Goal: Task Accomplishment & Management: Use online tool/utility

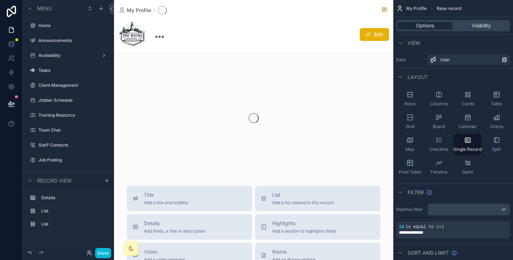
scroll to position [104, 0]
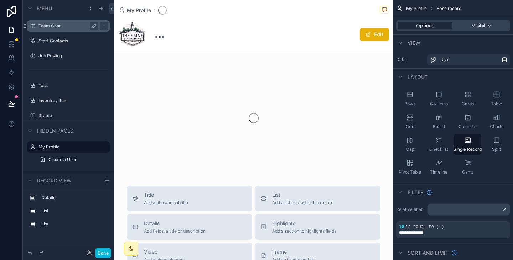
click at [51, 25] on label "Team Chat" at bounding box center [66, 26] width 57 height 6
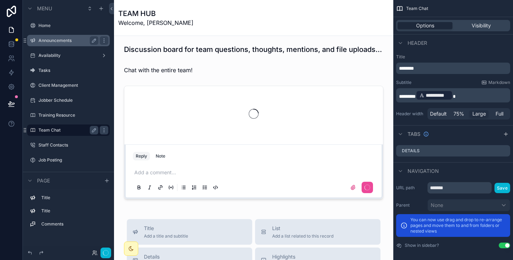
click at [48, 42] on label "Announcements" at bounding box center [66, 41] width 57 height 6
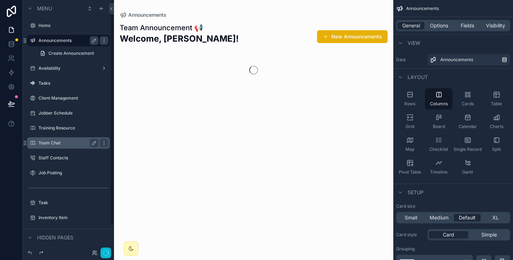
click at [48, 42] on label "Announcements" at bounding box center [66, 41] width 57 height 6
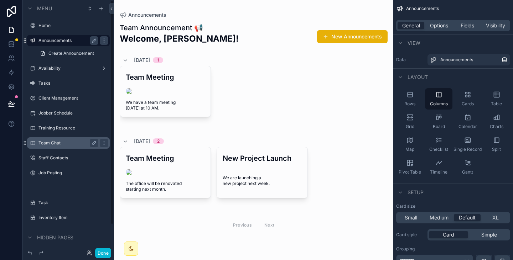
click at [48, 66] on label "Availability" at bounding box center [68, 69] width 60 height 6
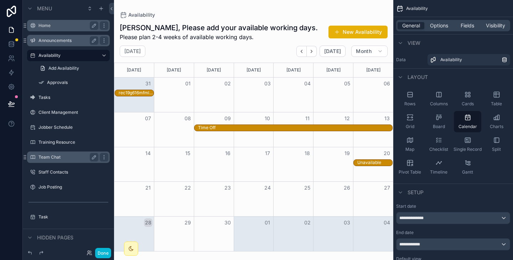
click at [48, 25] on label "Home" at bounding box center [66, 26] width 57 height 6
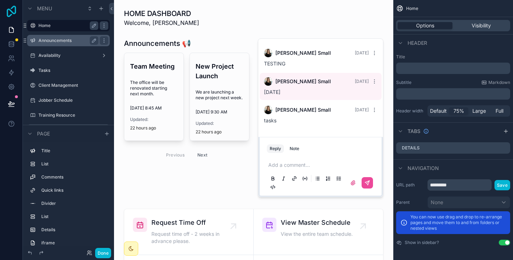
click at [12, 12] on icon at bounding box center [11, 11] width 9 height 11
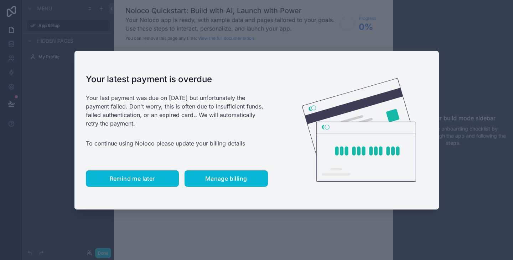
click at [134, 172] on button "Remind me later" at bounding box center [132, 179] width 93 height 16
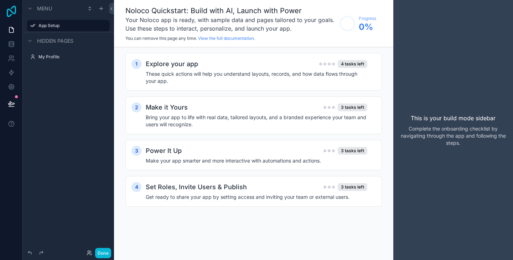
click at [11, 14] on icon at bounding box center [11, 11] width 14 height 11
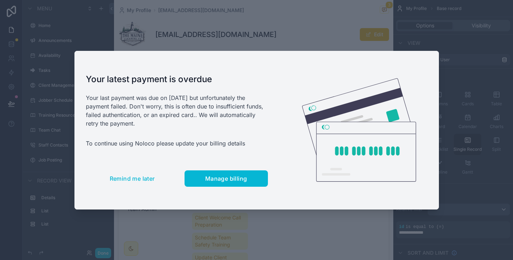
scroll to position [104, 0]
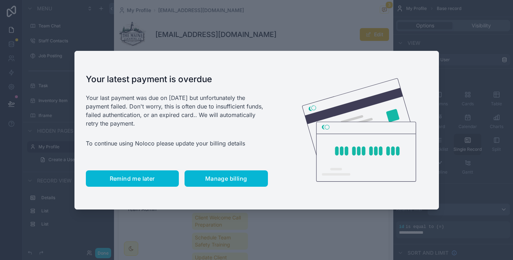
click at [130, 178] on span "Remind me later" at bounding box center [132, 178] width 45 height 7
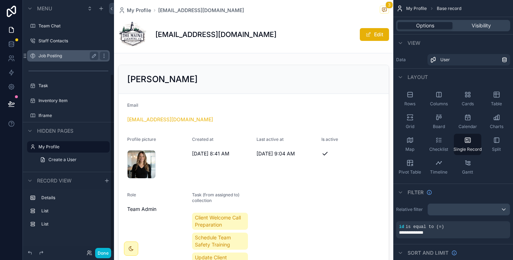
scroll to position [0, 0]
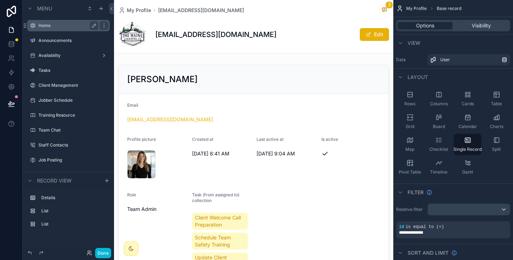
click at [47, 24] on label "Home" at bounding box center [66, 26] width 57 height 6
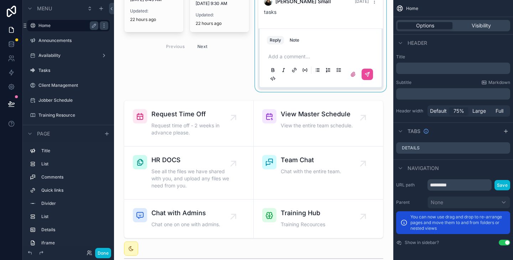
scroll to position [109, 0]
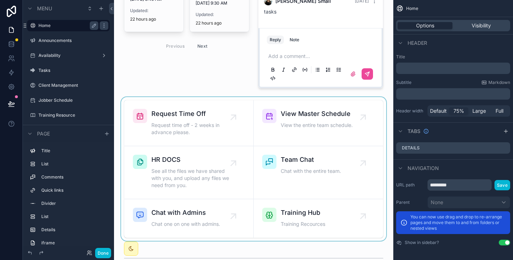
click at [147, 101] on div "scrollable content" at bounding box center [254, 169] width 268 height 144
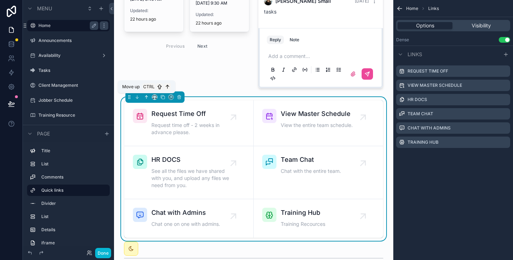
click at [146, 98] on icon "scrollable content" at bounding box center [146, 97] width 0 height 3
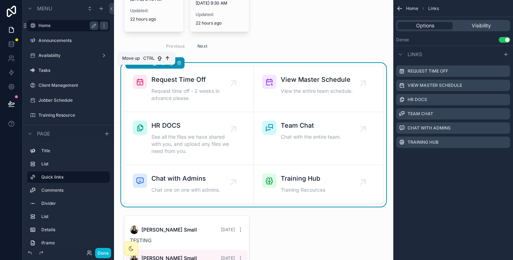
click at [146, 66] on icon "scrollable content" at bounding box center [146, 63] width 5 height 5
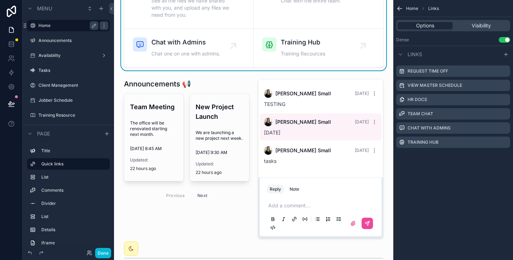
scroll to position [0, 0]
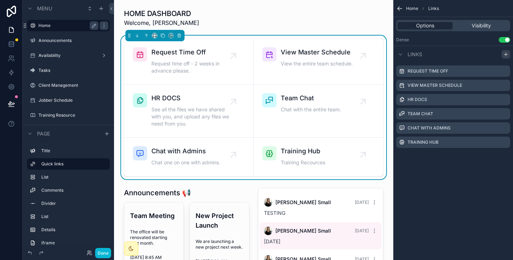
click at [504, 56] on icon "scrollable content" at bounding box center [506, 55] width 6 height 6
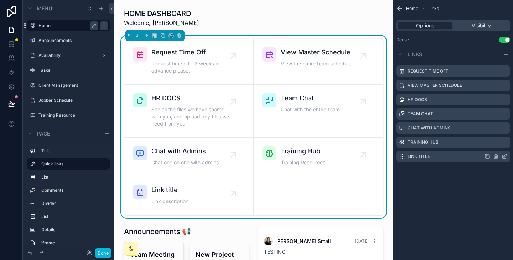
click at [425, 158] on label "Link title" at bounding box center [418, 157] width 22 height 6
click at [419, 157] on label "Link title" at bounding box center [418, 157] width 22 height 6
click at [496, 157] on icon "scrollable content" at bounding box center [496, 156] width 0 height 1
click at [493, 156] on icon "scrollable content" at bounding box center [496, 157] width 6 height 6
click at [491, 145] on icon at bounding box center [492, 145] width 3 height 3
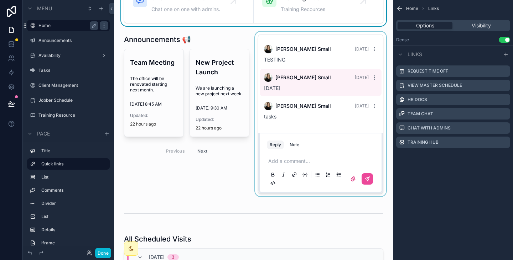
scroll to position [154, 0]
click at [314, 80] on div "scrollable content" at bounding box center [321, 113] width 134 height 165
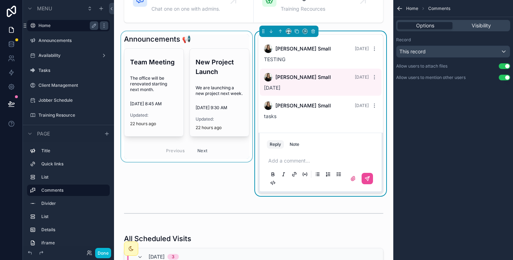
click at [217, 49] on div "scrollable content" at bounding box center [187, 113] width 134 height 165
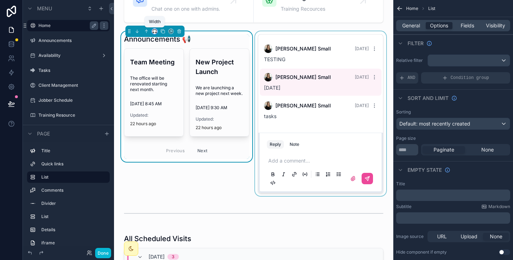
click at [155, 32] on icon "scrollable content" at bounding box center [154, 31] width 5 height 5
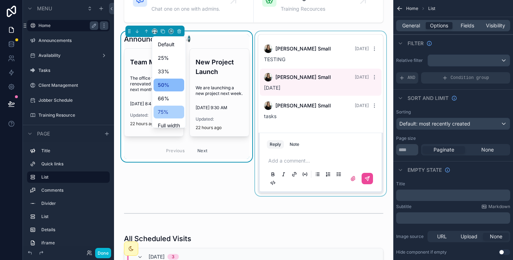
click at [171, 113] on div "75%" at bounding box center [169, 112] width 22 height 9
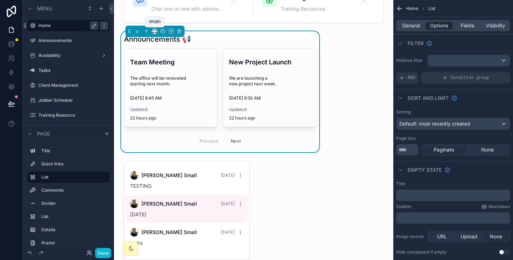
click at [155, 33] on div "scrollable content" at bounding box center [154, 31] width 59 height 11
click at [155, 33] on icon "scrollable content" at bounding box center [154, 31] width 5 height 5
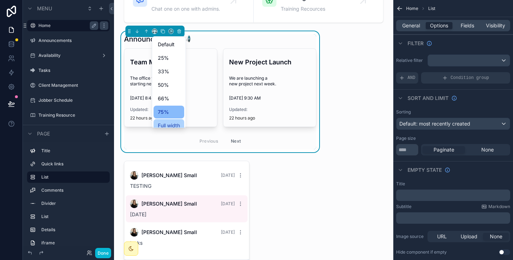
click at [171, 123] on span "Full width" at bounding box center [169, 125] width 22 height 9
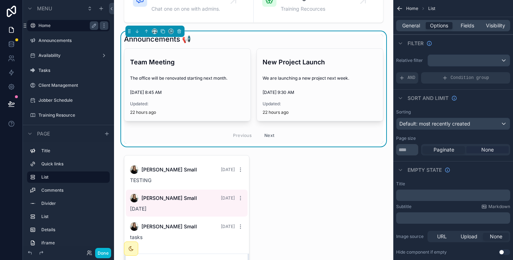
click at [481, 149] on span "None" at bounding box center [487, 149] width 12 height 7
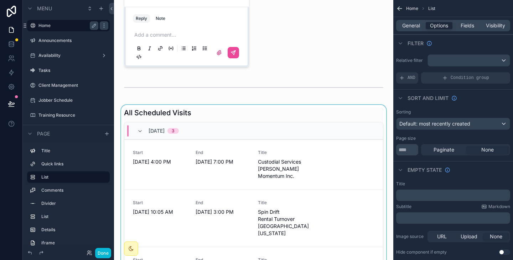
scroll to position [379, 0]
click at [336, 127] on div "[DATE] 3" at bounding box center [253, 130] width 259 height 17
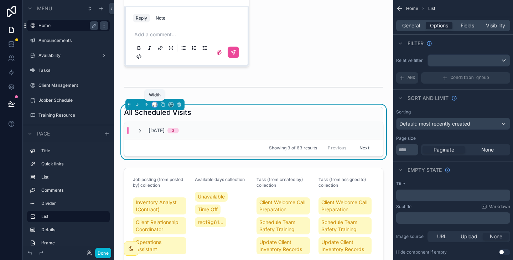
click at [154, 106] on icon "scrollable content" at bounding box center [153, 106] width 1 height 0
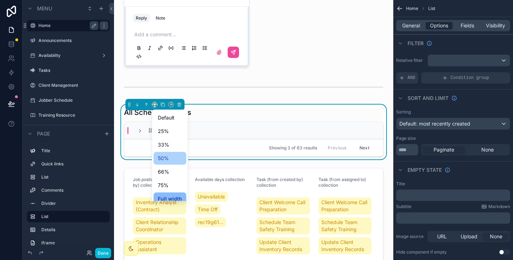
click at [165, 162] on span "50%" at bounding box center [163, 158] width 11 height 9
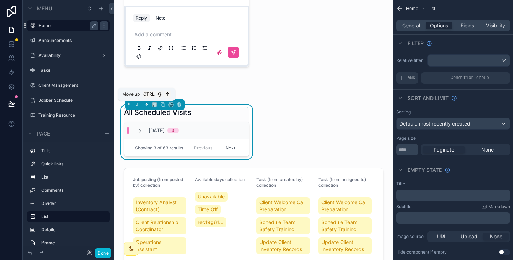
click at [147, 103] on icon "scrollable content" at bounding box center [146, 104] width 5 height 5
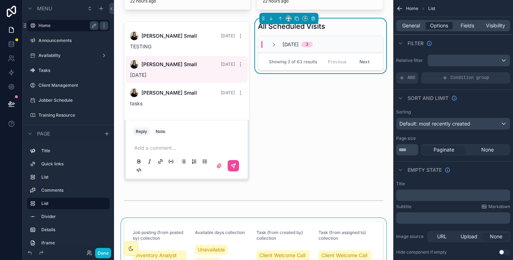
scroll to position [266, 0]
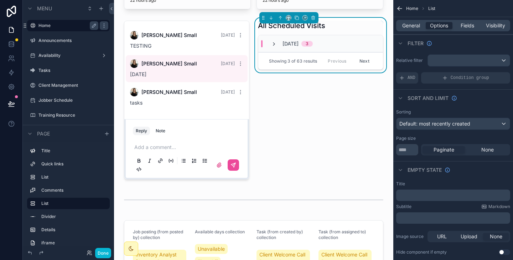
click at [272, 44] on icon "scrollable content" at bounding box center [274, 44] width 6 height 6
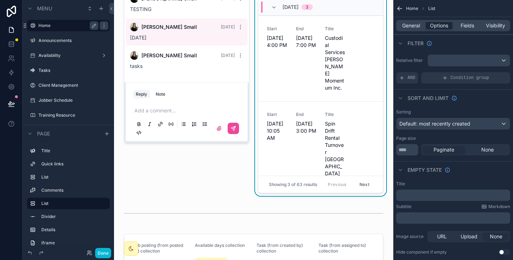
scroll to position [333, 0]
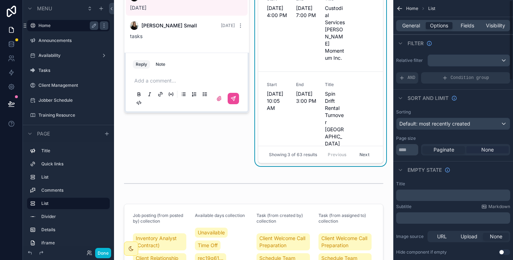
click at [489, 150] on span "None" at bounding box center [487, 149] width 12 height 7
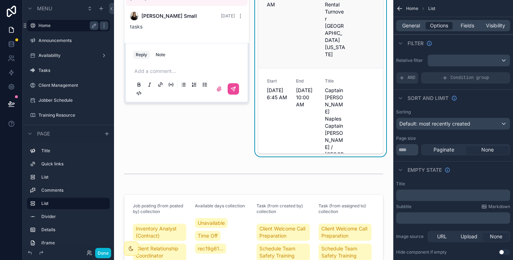
scroll to position [340, 0]
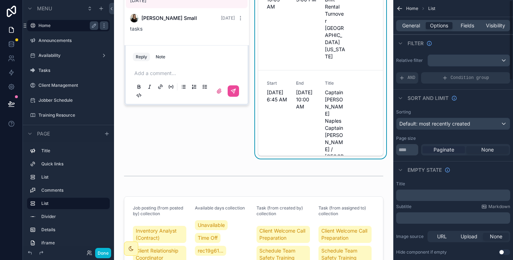
click at [440, 152] on span "Paginate" at bounding box center [443, 149] width 21 height 7
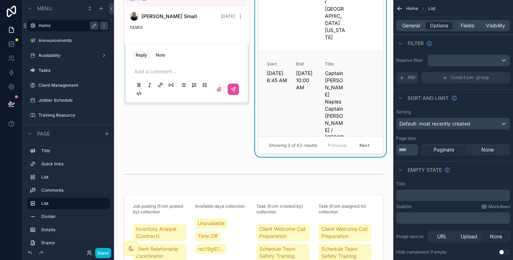
scroll to position [342, 0]
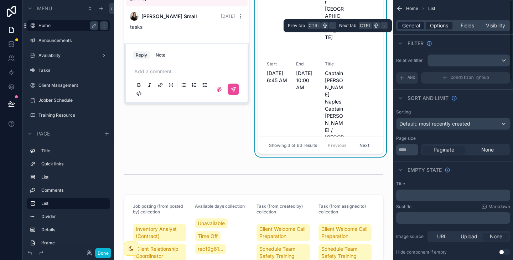
click at [408, 26] on span "General" at bounding box center [411, 25] width 18 height 7
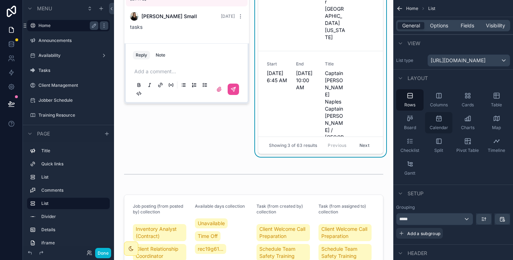
click at [441, 120] on icon "scrollable content" at bounding box center [438, 118] width 5 height 5
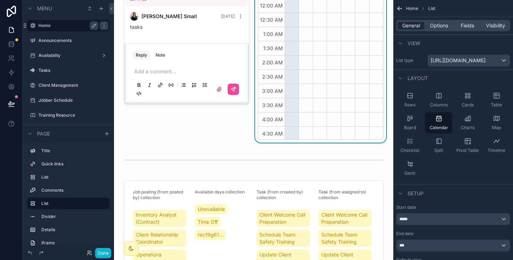
scroll to position [298, 0]
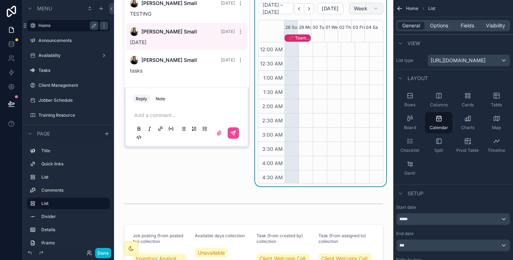
click at [360, 10] on span "Week" at bounding box center [361, 8] width 14 height 6
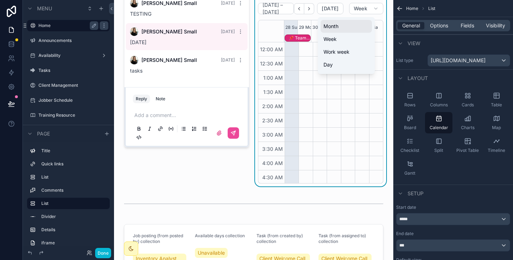
click at [345, 27] on button "Month" at bounding box center [345, 26] width 51 height 13
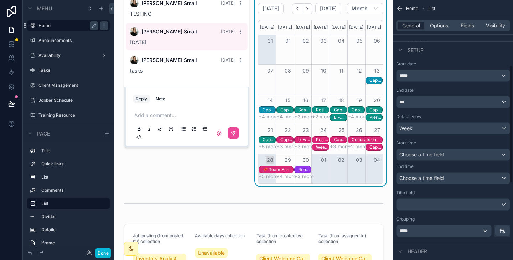
scroll to position [144, 0]
click at [427, 155] on span "Choose a time field" at bounding box center [421, 154] width 45 height 6
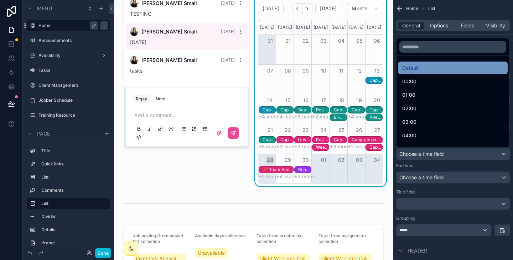
click at [421, 72] on div "Default" at bounding box center [452, 68] width 101 height 9
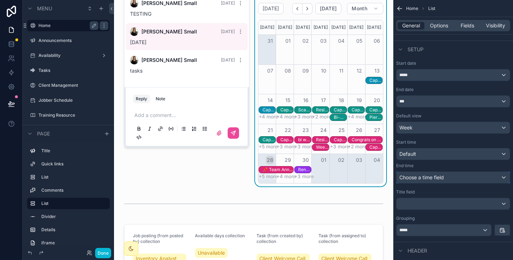
click at [424, 177] on span "Choose a time field" at bounding box center [421, 177] width 45 height 6
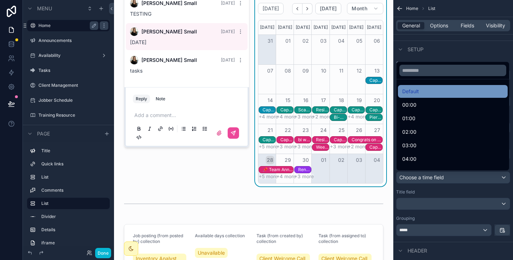
click at [431, 91] on div "Default" at bounding box center [452, 91] width 101 height 9
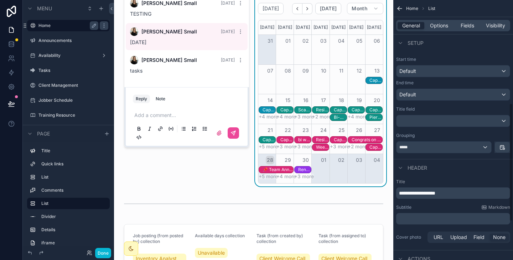
scroll to position [228, 0]
click at [435, 192] on span "**********" at bounding box center [417, 192] width 36 height 5
type textarea "******"
click at [435, 192] on span "**********" at bounding box center [417, 192] width 36 height 5
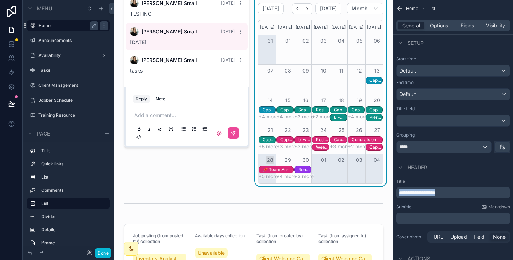
click at [435, 192] on span "**********" at bounding box center [417, 192] width 36 height 5
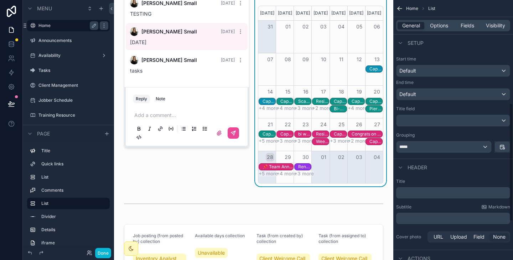
click at [433, 207] on div "Subtitle Markdown" at bounding box center [453, 207] width 114 height 6
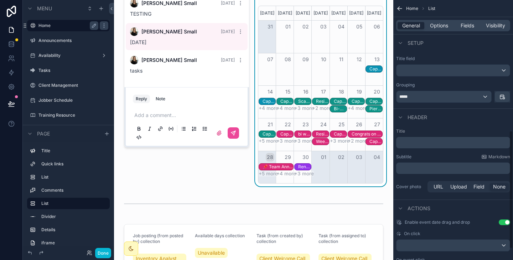
scroll to position [313, 0]
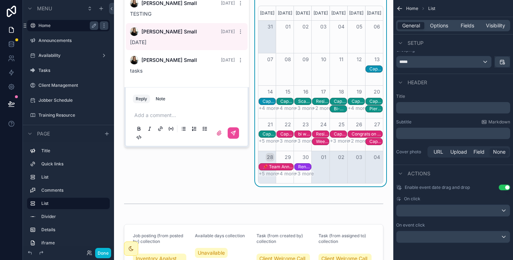
click at [501, 188] on button "Use setting" at bounding box center [503, 188] width 11 height 6
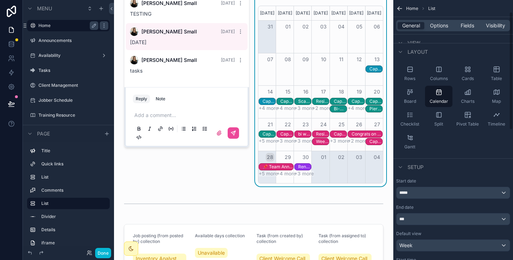
scroll to position [26, 0]
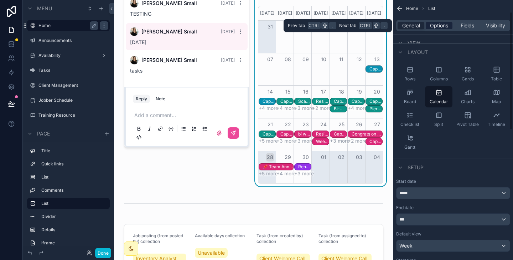
click at [436, 28] on span "Options" at bounding box center [439, 25] width 18 height 7
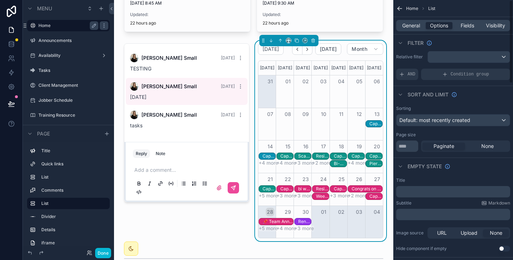
scroll to position [0, 0]
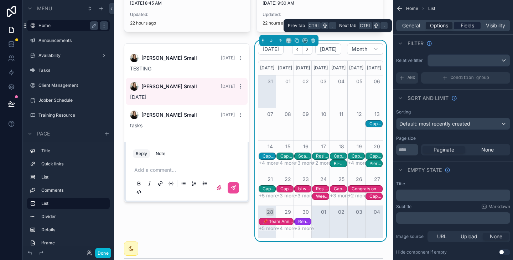
click at [459, 26] on div "Fields" at bounding box center [467, 25] width 27 height 7
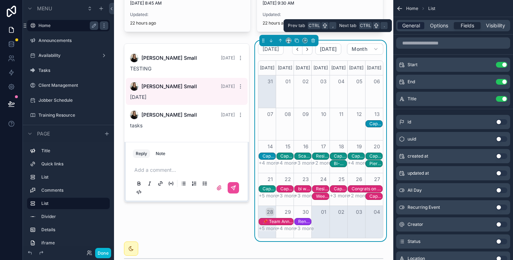
click at [412, 26] on span "General" at bounding box center [411, 25] width 18 height 7
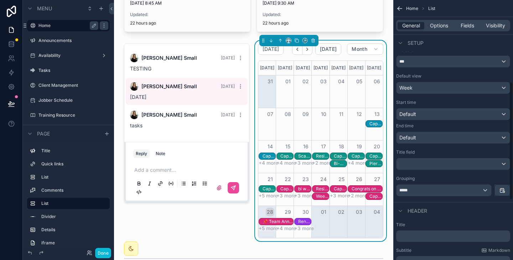
scroll to position [186, 0]
click at [449, 89] on div "Week" at bounding box center [452, 86] width 113 height 11
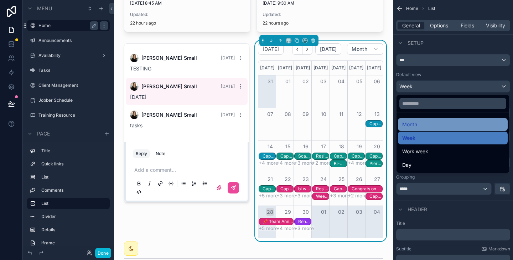
click at [421, 126] on div "Month" at bounding box center [452, 124] width 101 height 9
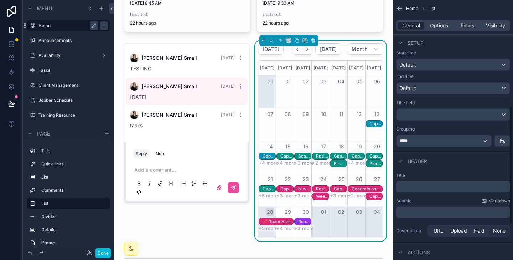
scroll to position [234, 0]
click at [477, 140] on div "*****" at bounding box center [443, 140] width 95 height 11
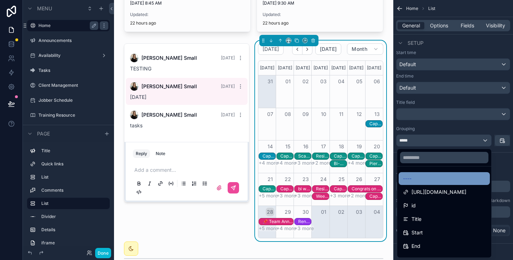
click at [409, 180] on div "----" at bounding box center [444, 178] width 83 height 9
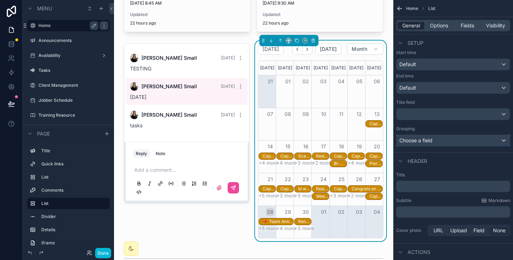
click at [424, 141] on div "Choose a field" at bounding box center [452, 140] width 113 height 11
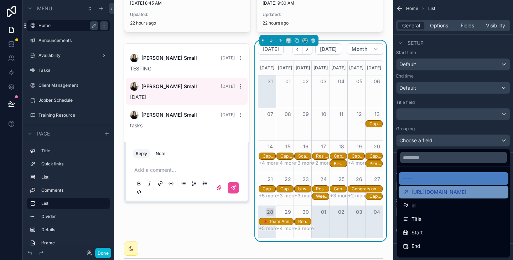
click at [411, 190] on span "[URL][DOMAIN_NAME]" at bounding box center [438, 192] width 55 height 9
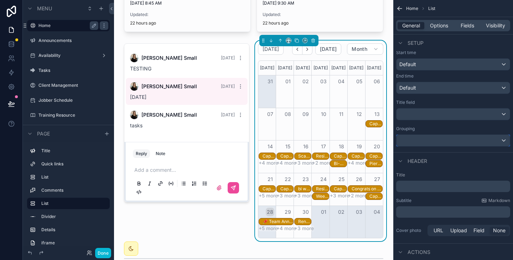
click at [423, 142] on div "scrollable content" at bounding box center [452, 140] width 113 height 11
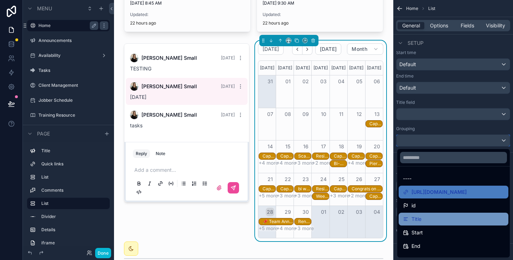
scroll to position [9, 0]
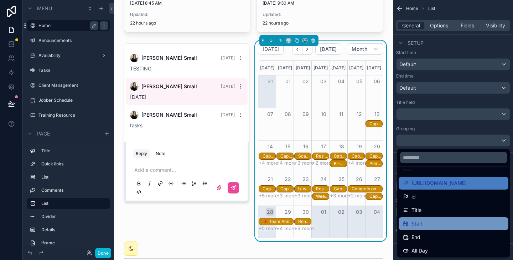
click at [403, 224] on div "Start" at bounding box center [453, 224] width 101 height 9
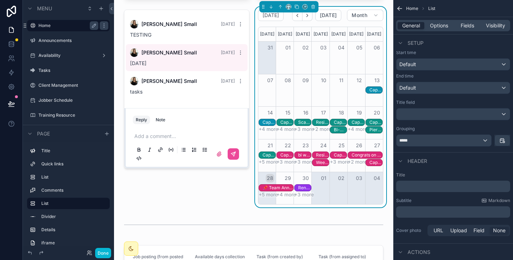
scroll to position [278, 0]
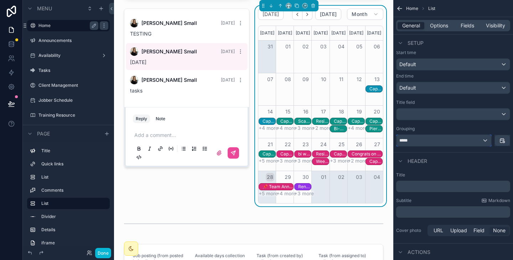
click at [432, 140] on div "*****" at bounding box center [443, 140] width 95 height 11
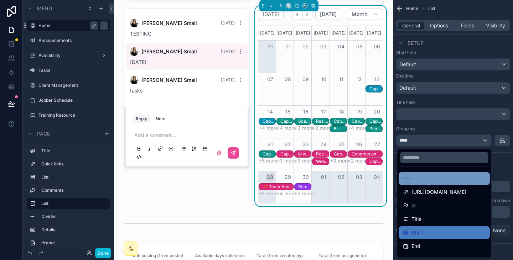
click at [403, 178] on div "----" at bounding box center [444, 178] width 83 height 9
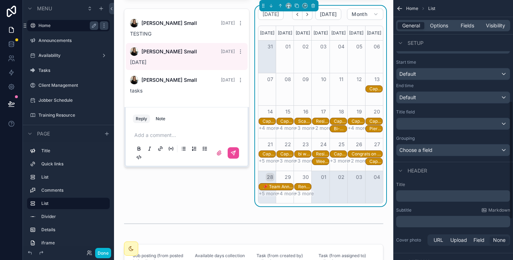
scroll to position [219, 0]
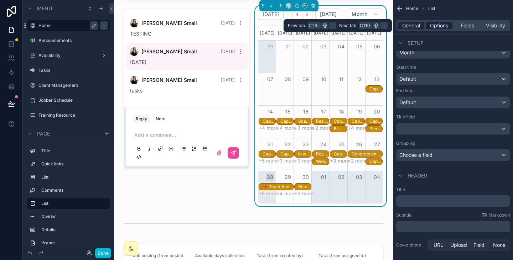
click at [437, 24] on span "Options" at bounding box center [439, 25] width 18 height 7
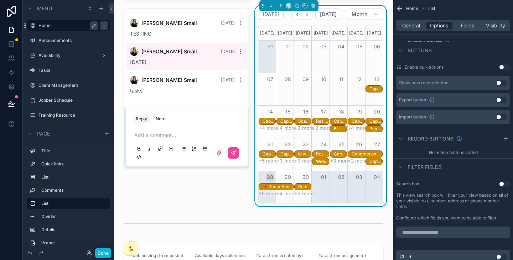
click at [436, 166] on span "Filter fields" at bounding box center [424, 167] width 34 height 7
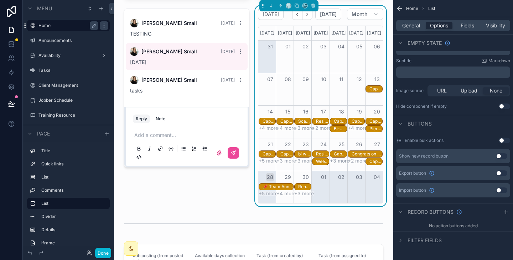
click at [435, 237] on span "Filter fields" at bounding box center [424, 240] width 34 height 7
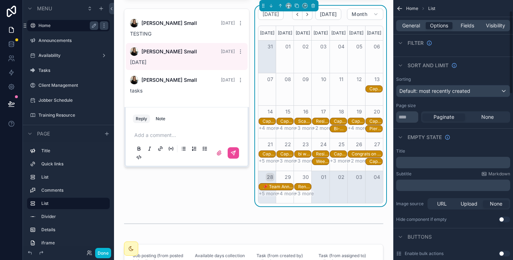
scroll to position [33, 0]
click at [468, 91] on span "Default: most recently created" at bounding box center [434, 90] width 71 height 6
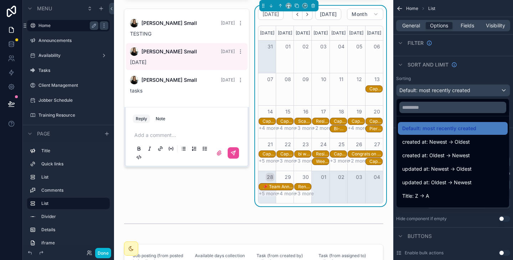
click at [468, 91] on div "scrollable content" at bounding box center [256, 130] width 513 height 260
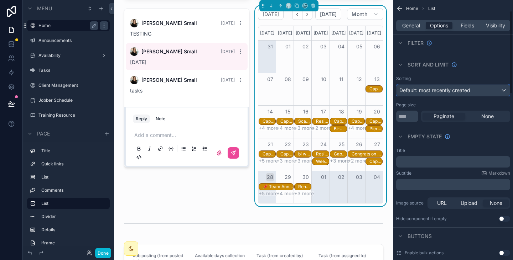
click at [468, 91] on span "Default: most recently created" at bounding box center [434, 90] width 71 height 6
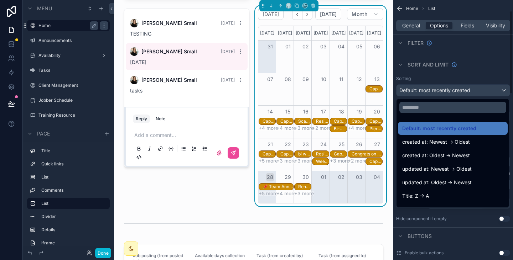
click at [463, 68] on div "scrollable content" at bounding box center [256, 130] width 513 height 260
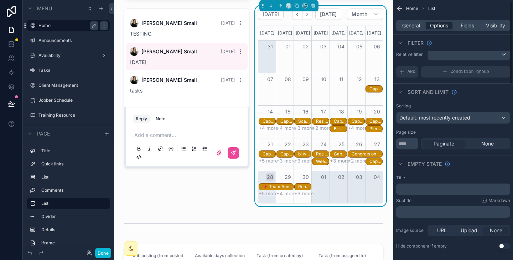
scroll to position [0, 0]
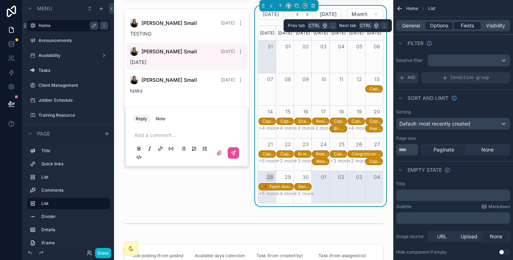
click at [466, 28] on span "Fields" at bounding box center [467, 25] width 14 height 7
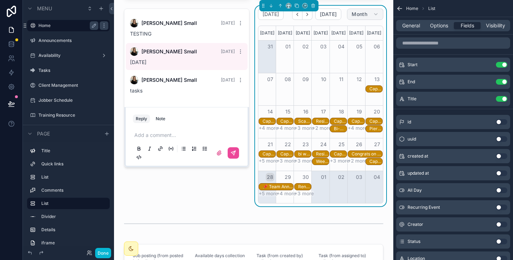
click at [364, 11] on span "Month" at bounding box center [359, 14] width 16 height 6
click at [402, 8] on icon "scrollable content" at bounding box center [399, 8] width 7 height 7
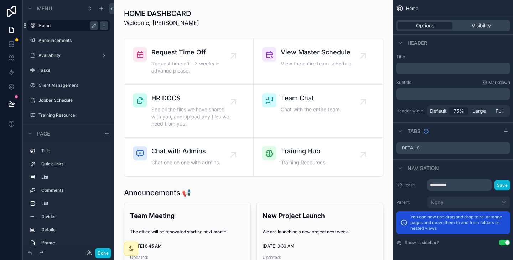
click at [462, 110] on span "75%" at bounding box center [458, 111] width 11 height 7
click at [477, 111] on span "Large" at bounding box center [479, 111] width 14 height 7
click at [477, 113] on span "Large" at bounding box center [479, 111] width 14 height 7
click at [505, 111] on div "Full" at bounding box center [499, 111] width 19 height 7
click at [443, 67] on p "﻿" at bounding box center [454, 68] width 110 height 7
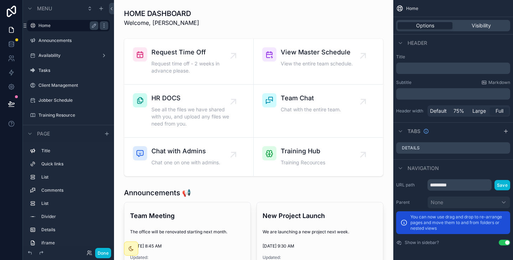
click at [445, 55] on label "Title" at bounding box center [453, 57] width 114 height 6
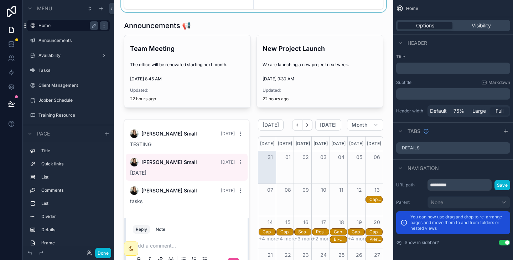
scroll to position [244, 0]
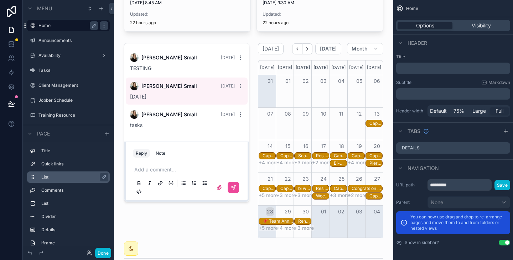
click at [77, 179] on label "List" at bounding box center [72, 177] width 63 height 6
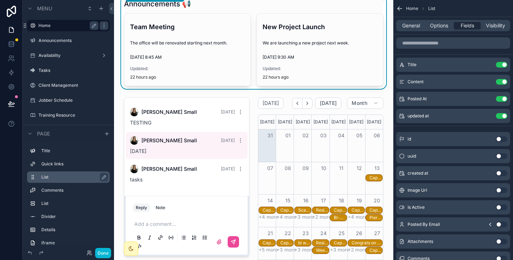
scroll to position [189, 0]
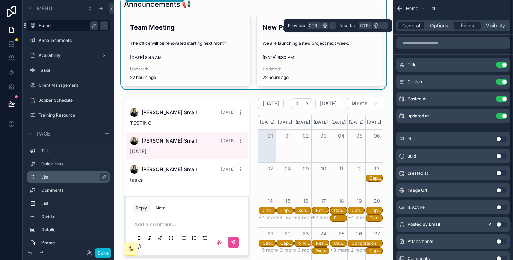
click at [410, 24] on span "General" at bounding box center [411, 25] width 18 height 7
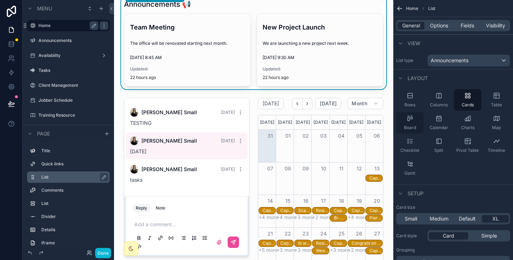
click at [417, 126] on div "Board" at bounding box center [409, 122] width 27 height 21
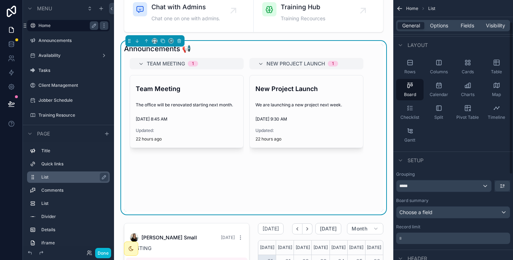
scroll to position [11, 0]
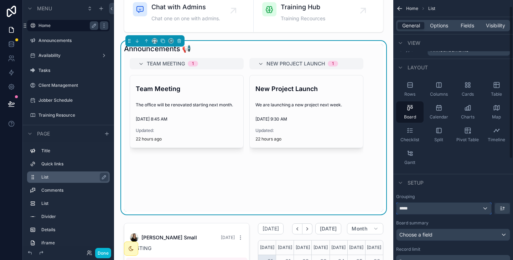
click at [441, 209] on div "*****" at bounding box center [443, 208] width 95 height 11
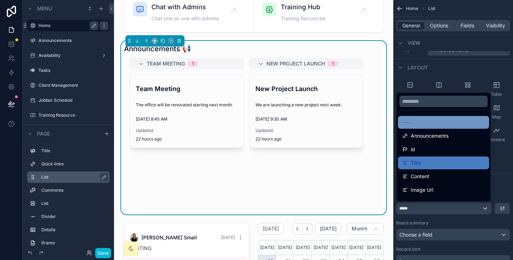
click at [422, 124] on div "----" at bounding box center [443, 122] width 83 height 9
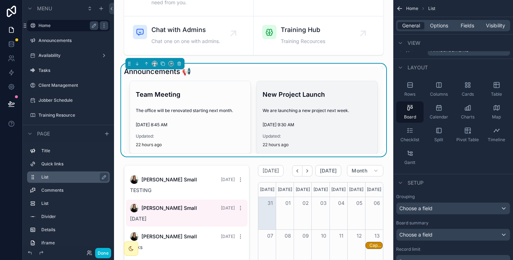
scroll to position [121, 0]
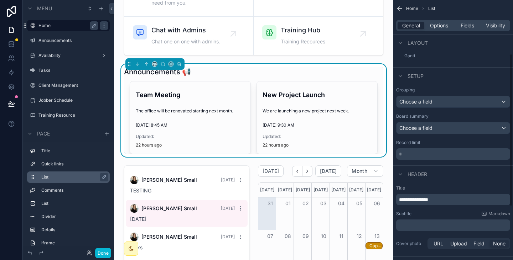
scroll to position [128, 0]
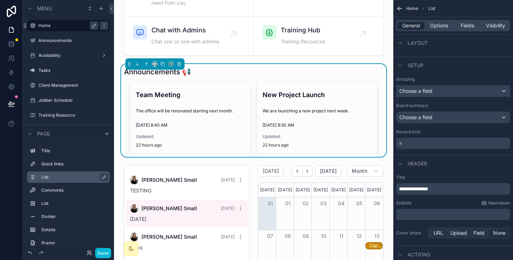
click at [443, 90] on div "Choose a field" at bounding box center [452, 90] width 113 height 11
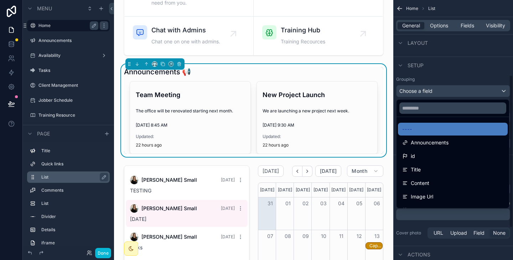
click at [446, 76] on div "scrollable content" at bounding box center [256, 130] width 513 height 260
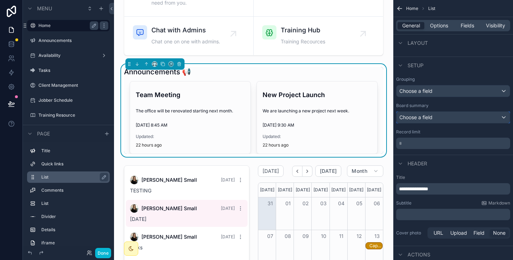
click at [435, 117] on div "Choose a field" at bounding box center [452, 117] width 113 height 11
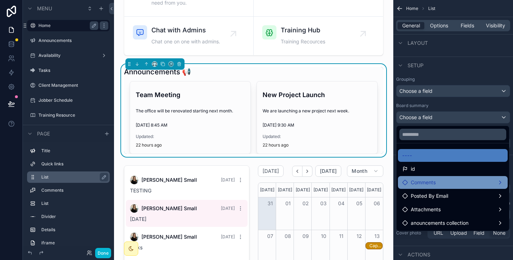
click at [424, 180] on span "Comments" at bounding box center [423, 182] width 25 height 9
click at [371, 183] on span "Comments count" at bounding box center [371, 183] width 40 height 9
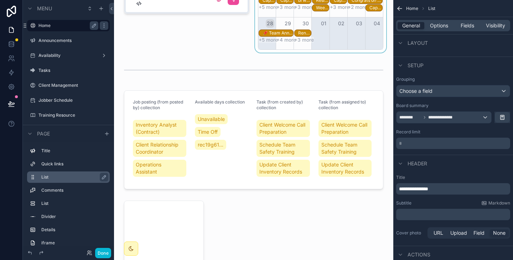
scroll to position [432, 0]
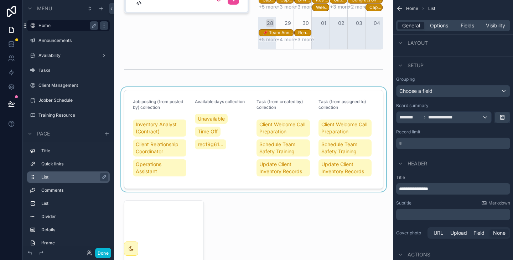
click at [272, 99] on div "scrollable content" at bounding box center [254, 139] width 268 height 105
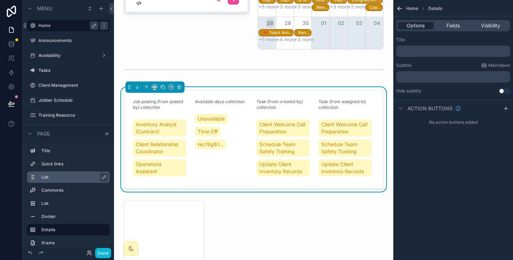
scroll to position [0, 0]
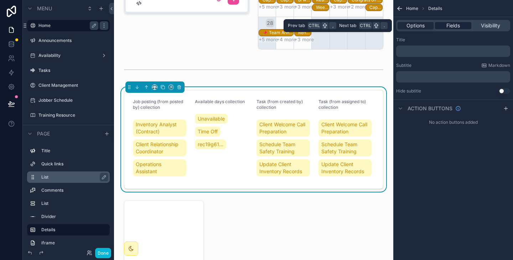
click at [463, 25] on div "Fields" at bounding box center [453, 25] width 36 height 7
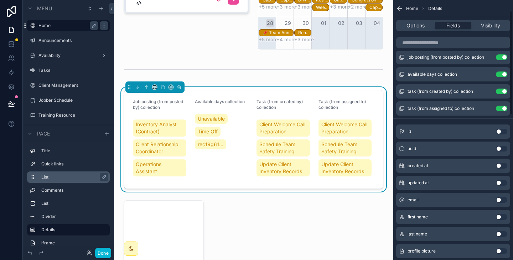
scroll to position [28, 0]
click at [503, 91] on button "Use setting" at bounding box center [501, 91] width 11 height 6
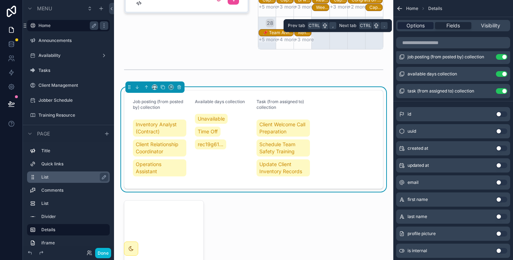
click at [421, 27] on span "Options" at bounding box center [415, 25] width 18 height 7
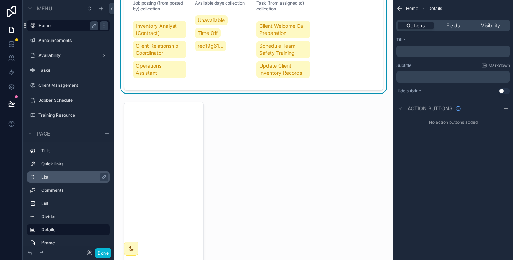
scroll to position [543, 0]
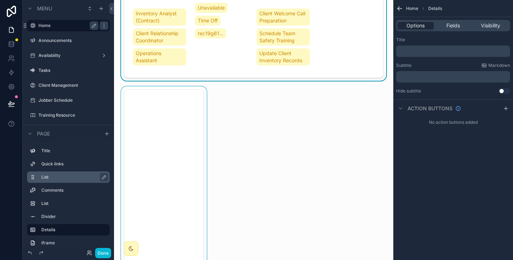
click at [177, 186] on div "scrollable content" at bounding box center [164, 188] width 88 height 202
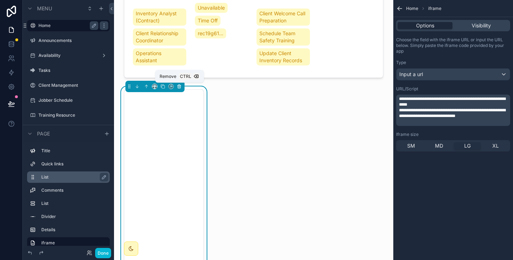
click at [178, 86] on icon "scrollable content" at bounding box center [179, 86] width 3 height 3
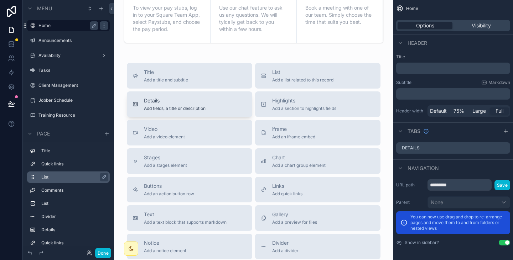
scroll to position [674, 0]
click at [282, 157] on span "Chart" at bounding box center [298, 156] width 53 height 7
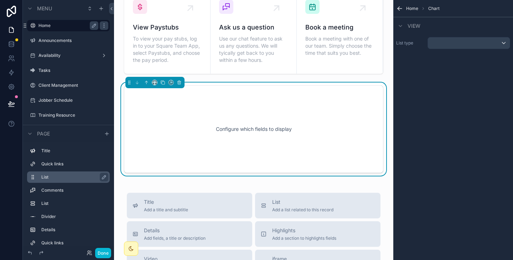
scroll to position [641, 0]
click at [453, 43] on div "scrollable content" at bounding box center [469, 42] width 82 height 11
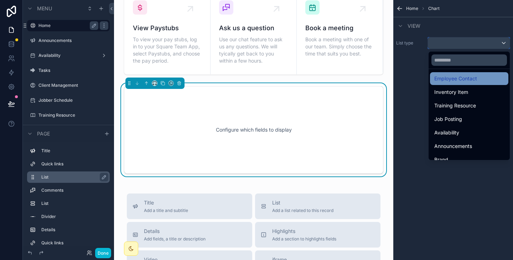
scroll to position [54, 0]
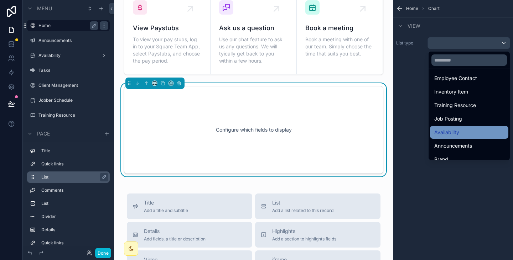
click at [434, 135] on div "Availability" at bounding box center [469, 132] width 70 height 9
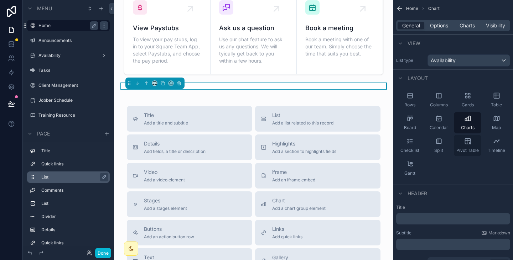
click at [469, 144] on icon "scrollable content" at bounding box center [469, 143] width 1 height 1
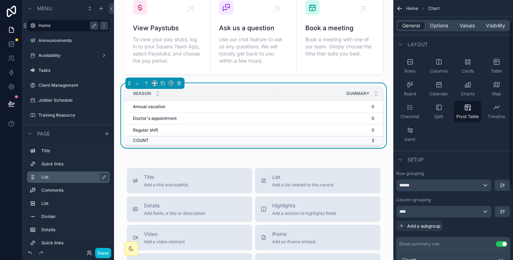
scroll to position [34, 0]
click at [453, 187] on div "******" at bounding box center [443, 184] width 95 height 11
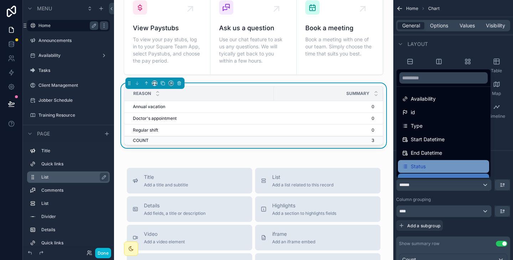
click at [448, 162] on div "Status" at bounding box center [443, 166] width 91 height 13
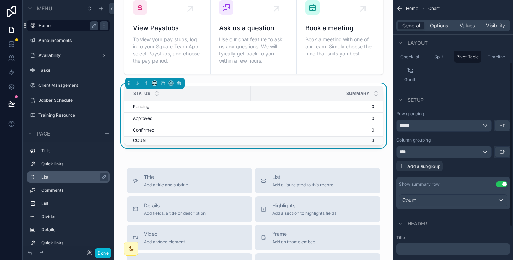
scroll to position [99, 0]
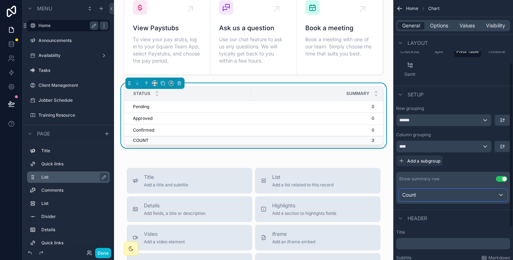
click at [439, 197] on div "Count" at bounding box center [453, 194] width 108 height 11
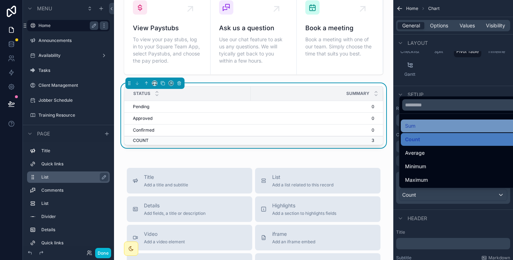
click at [426, 126] on div "Sum" at bounding box center [461, 126] width 113 height 9
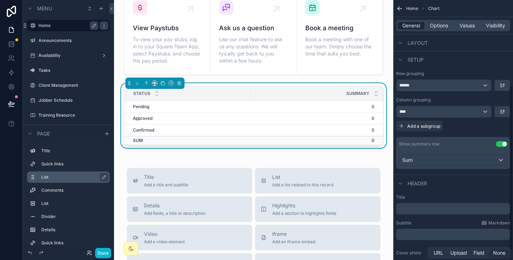
scroll to position [137, 0]
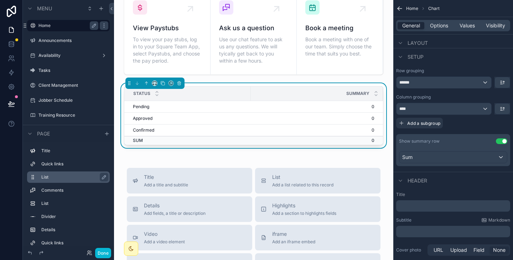
click at [437, 207] on p "﻿" at bounding box center [454, 206] width 110 height 7
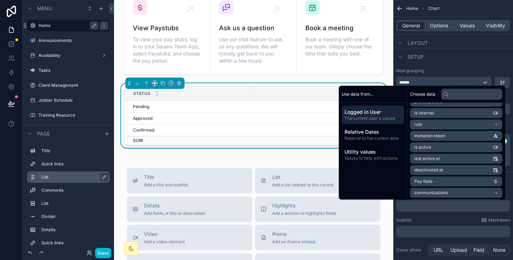
scroll to position [68, 0]
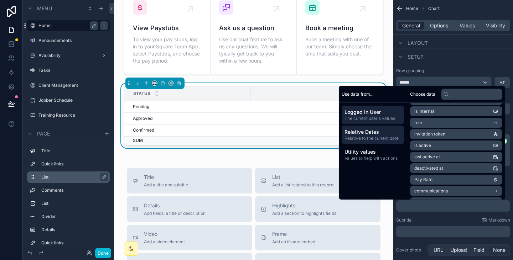
click at [380, 141] on span "Relative to the current date" at bounding box center [372, 139] width 57 height 6
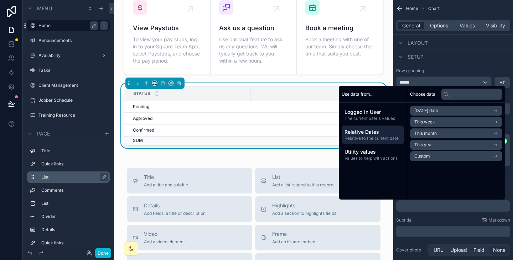
click at [429, 144] on li "This year" at bounding box center [456, 145] width 92 height 10
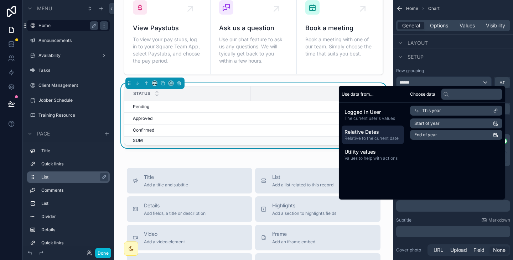
click at [430, 111] on span "This year" at bounding box center [431, 111] width 19 height 6
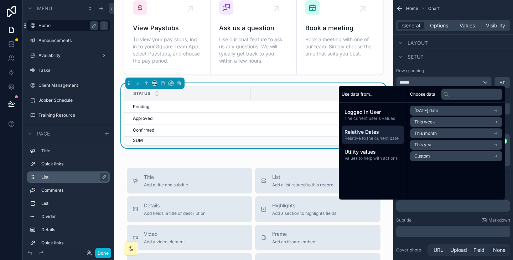
click at [428, 135] on span "This month" at bounding box center [425, 134] width 22 height 6
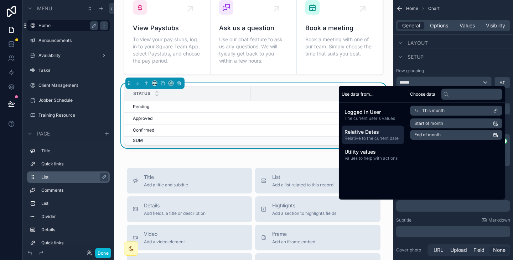
click at [431, 124] on span "Start of month" at bounding box center [428, 124] width 29 height 6
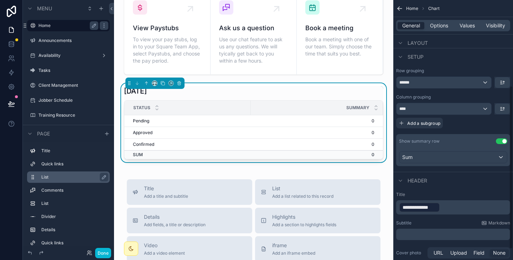
click at [451, 213] on p "**********" at bounding box center [454, 207] width 110 height 11
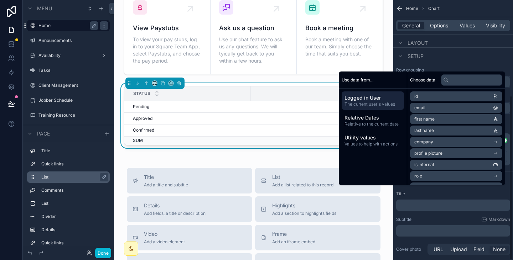
scroll to position [151, 0]
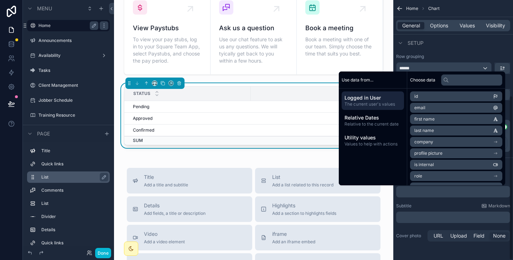
click at [478, 49] on div "Setup" at bounding box center [453, 42] width 120 height 17
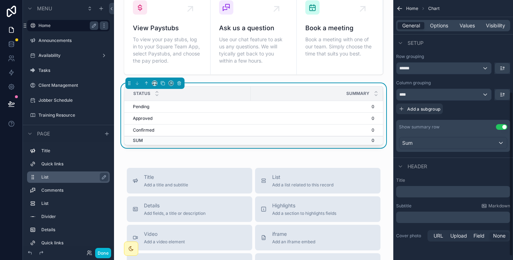
scroll to position [145, 0]
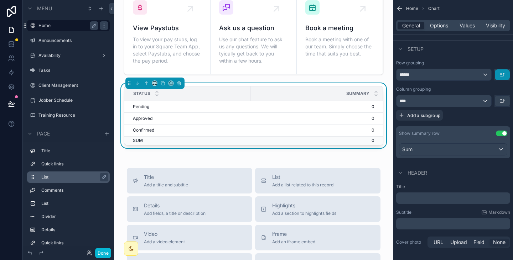
click at [507, 73] on button "scrollable content" at bounding box center [502, 74] width 15 height 11
click at [492, 88] on span "First -> Last" at bounding box center [489, 91] width 29 height 9
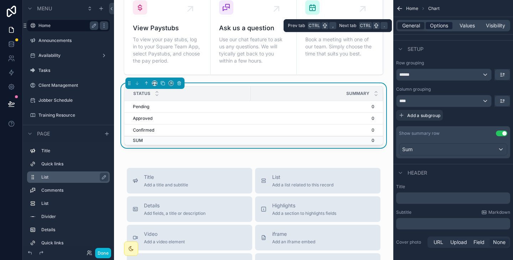
click at [436, 26] on span "Options" at bounding box center [439, 25] width 18 height 7
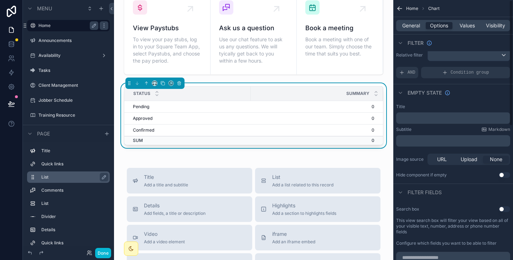
scroll to position [0, 0]
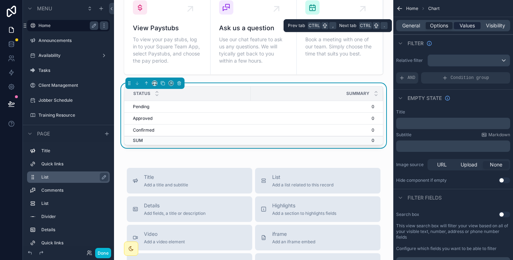
click at [472, 22] on span "Values" at bounding box center [466, 25] width 15 height 7
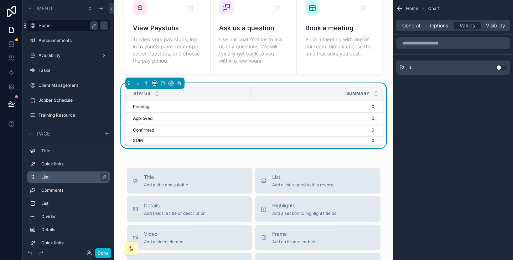
click at [502, 66] on button "Use setting" at bounding box center [501, 68] width 11 height 6
click at [486, 65] on icon "scrollable content" at bounding box center [487, 64] width 3 height 3
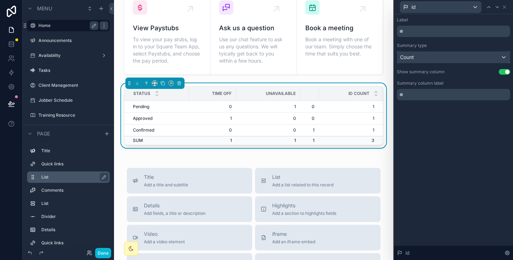
click at [465, 57] on div "Count" at bounding box center [453, 57] width 113 height 11
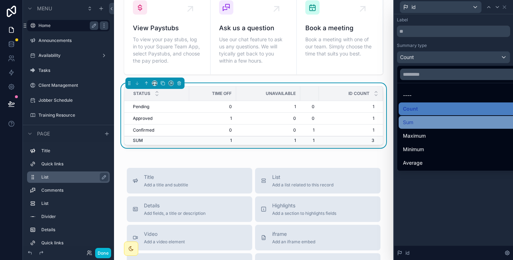
click at [440, 123] on div "Sum" at bounding box center [462, 122] width 118 height 9
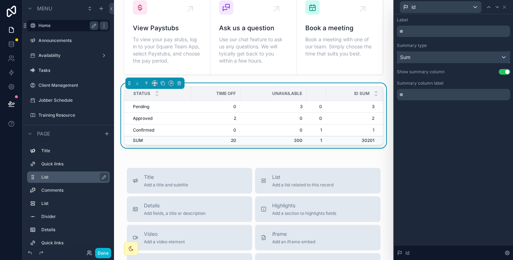
click at [451, 57] on div "Sum" at bounding box center [453, 57] width 113 height 11
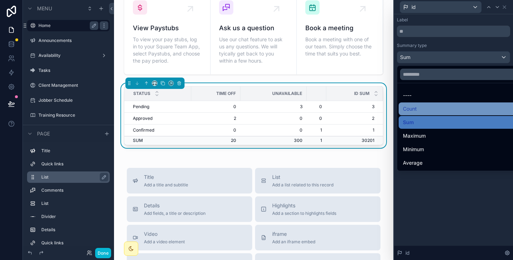
click at [439, 110] on div "Count" at bounding box center [462, 109] width 118 height 9
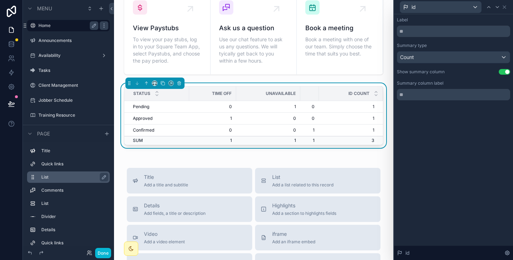
click at [506, 72] on button "Use setting" at bounding box center [503, 72] width 11 height 6
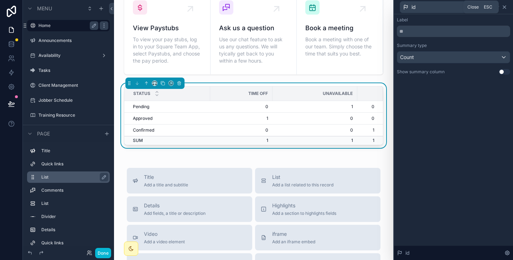
click at [505, 7] on icon at bounding box center [504, 7] width 6 height 6
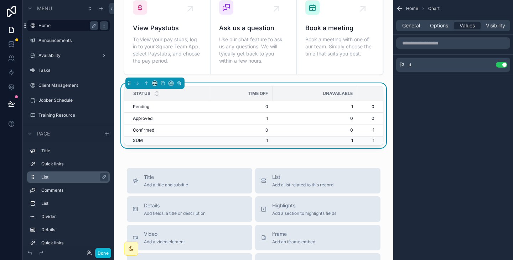
click at [409, 10] on span "Home" at bounding box center [412, 9] width 12 height 6
click at [400, 9] on icon "scrollable content" at bounding box center [399, 8] width 7 height 7
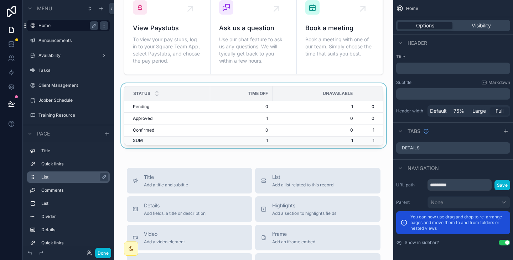
click at [335, 123] on div "scrollable content" at bounding box center [254, 117] width 268 height 68
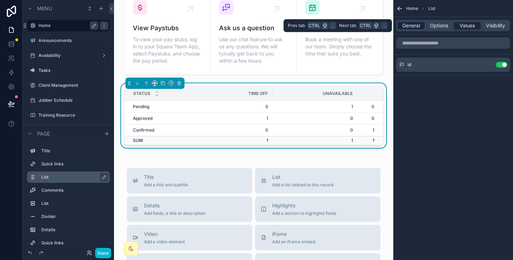
click at [417, 25] on span "General" at bounding box center [411, 25] width 18 height 7
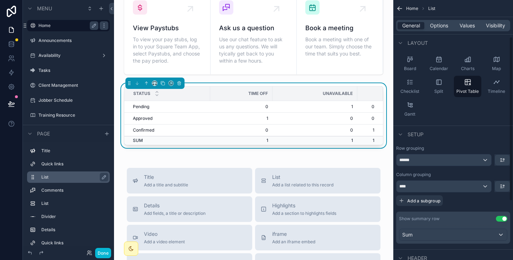
scroll to position [62, 0]
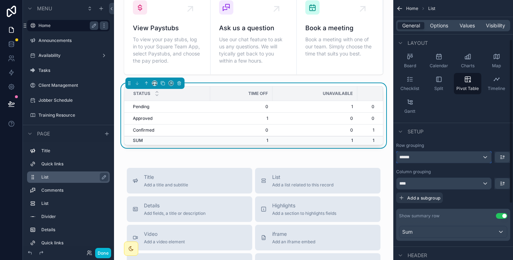
click at [440, 157] on div "******" at bounding box center [443, 157] width 95 height 11
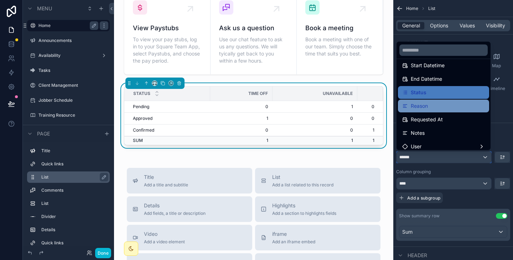
scroll to position [47, 0]
click at [427, 110] on div "Reason" at bounding box center [443, 105] width 91 height 13
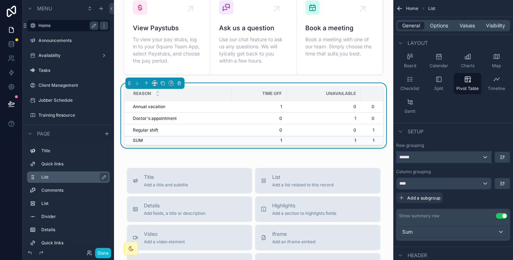
click at [430, 161] on div "******" at bounding box center [443, 157] width 95 height 11
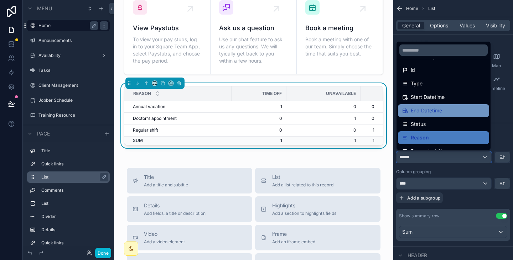
scroll to position [14, 0]
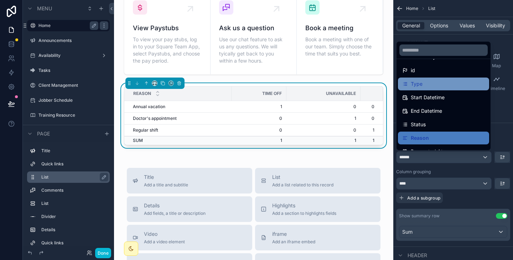
click at [434, 85] on div "Type" at bounding box center [443, 84] width 83 height 9
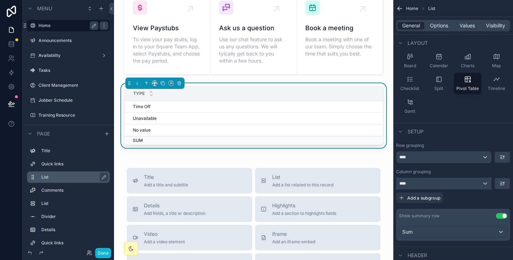
click at [438, 185] on div "****" at bounding box center [443, 183] width 95 height 11
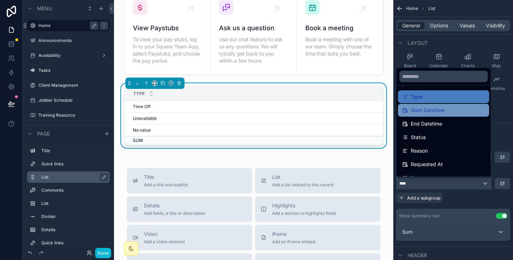
scroll to position [29, 0]
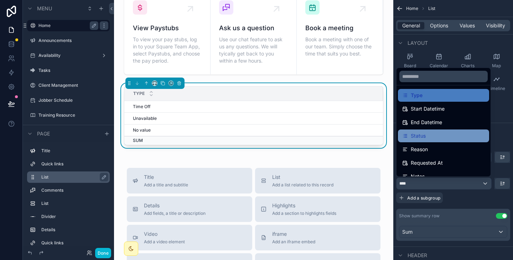
click at [428, 137] on div "Status" at bounding box center [443, 136] width 83 height 9
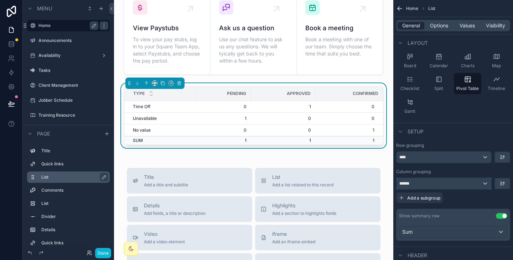
click at [421, 183] on div "******" at bounding box center [443, 183] width 95 height 11
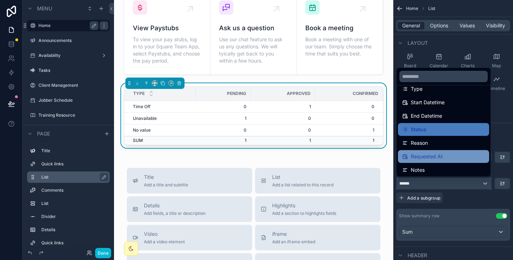
scroll to position [38, 0]
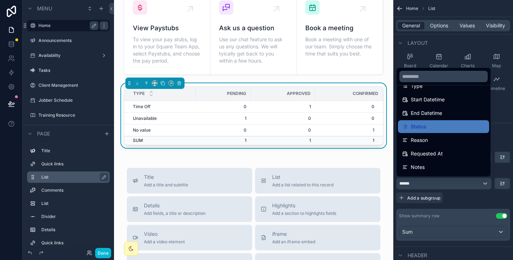
click at [461, 195] on div "scrollable content" at bounding box center [256, 130] width 513 height 260
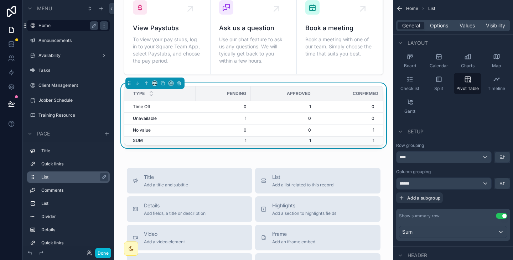
click at [438, 30] on div "General Options Values Visibility" at bounding box center [453, 25] width 114 height 11
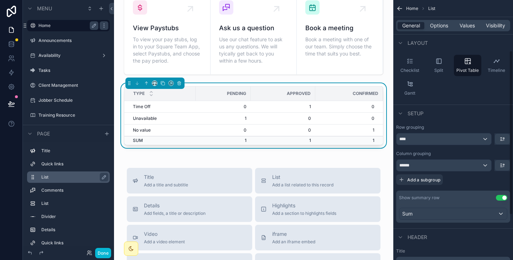
scroll to position [80, 0]
click at [442, 212] on div "Sum" at bounding box center [453, 214] width 108 height 11
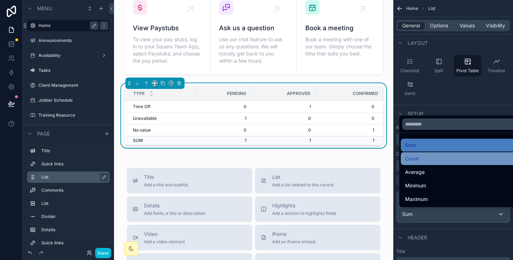
click at [437, 163] on div "Count" at bounding box center [461, 158] width 121 height 13
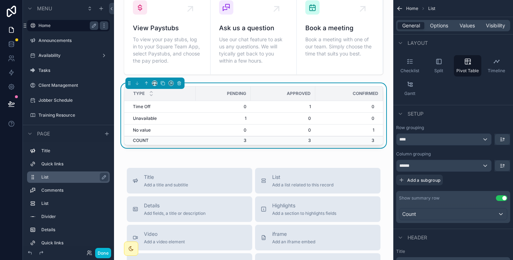
click at [501, 198] on button "Use setting" at bounding box center [501, 198] width 11 height 6
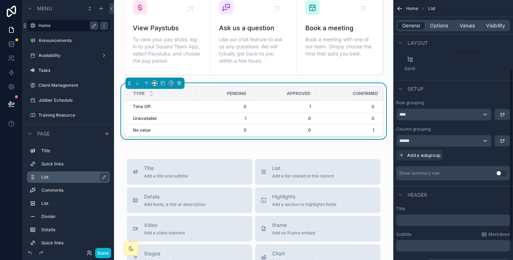
scroll to position [110, 0]
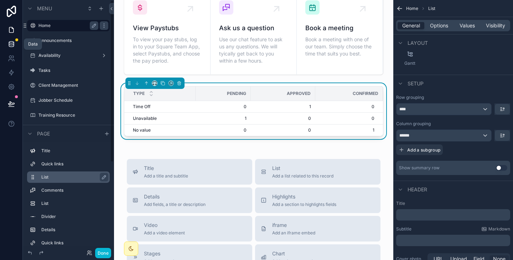
click at [12, 47] on icon at bounding box center [11, 45] width 5 height 3
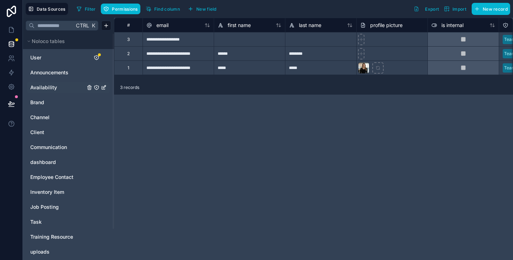
click at [50, 87] on span "Availability" at bounding box center [43, 87] width 27 height 7
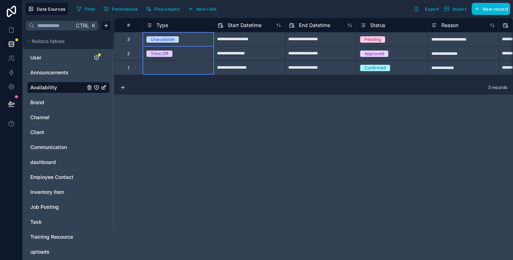
click at [169, 26] on div "Type" at bounding box center [178, 25] width 64 height 9
click at [163, 24] on span "Type" at bounding box center [162, 25] width 12 height 7
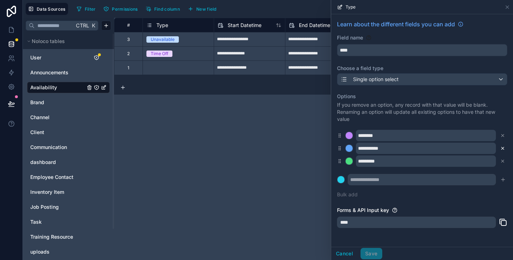
click at [500, 149] on icon at bounding box center [502, 148] width 5 height 5
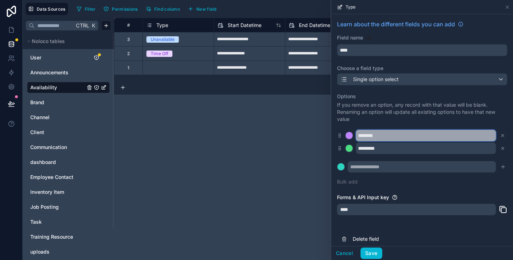
click at [388, 134] on input "********" at bounding box center [426, 135] width 140 height 11
type input "**********"
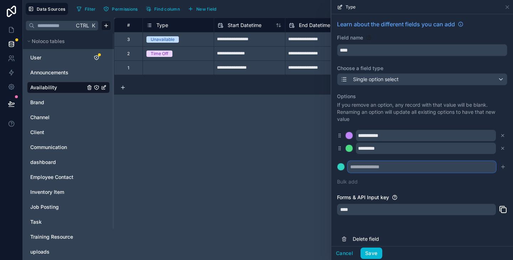
click at [377, 163] on input "text" at bounding box center [422, 166] width 148 height 11
type input "**********"
click at [386, 180] on div "**********" at bounding box center [422, 139] width 170 height 101
click at [375, 254] on button "Save" at bounding box center [370, 253] width 21 height 11
click at [500, 168] on icon "submit" at bounding box center [503, 167] width 6 height 6
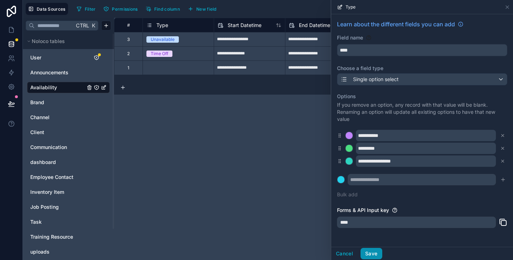
click at [375, 255] on button "Save" at bounding box center [370, 253] width 21 height 11
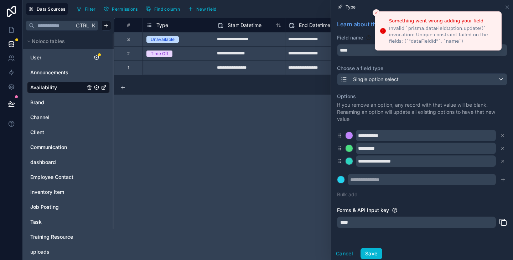
click at [354, 17] on div "**********" at bounding box center [422, 139] width 182 height 251
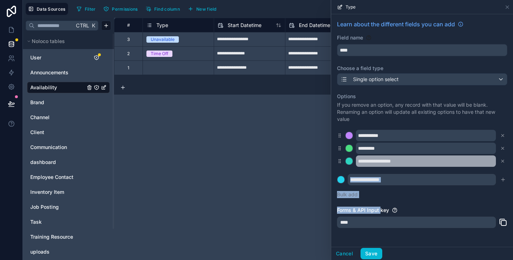
drag, startPoint x: 381, startPoint y: 205, endPoint x: 440, endPoint y: 160, distance: 75.2
click at [440, 160] on div "**********" at bounding box center [422, 139] width 182 height 251
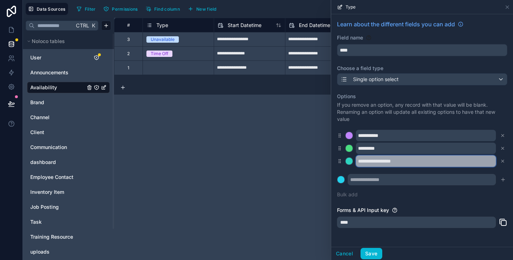
click at [440, 160] on input "**********" at bounding box center [426, 161] width 140 height 11
type input "********"
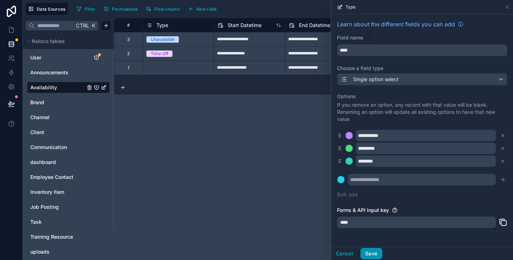
click at [374, 252] on button "Save" at bounding box center [370, 253] width 21 height 11
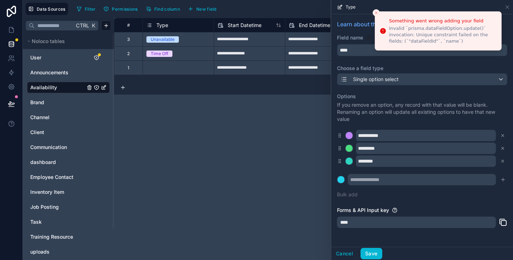
click at [450, 193] on div "**********" at bounding box center [422, 146] width 170 height 114
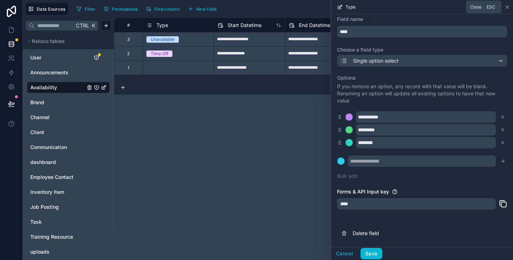
click at [507, 8] on icon at bounding box center [507, 7] width 6 height 6
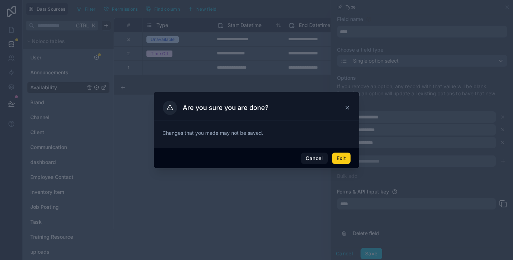
click at [342, 155] on button "Exit" at bounding box center [341, 158] width 19 height 11
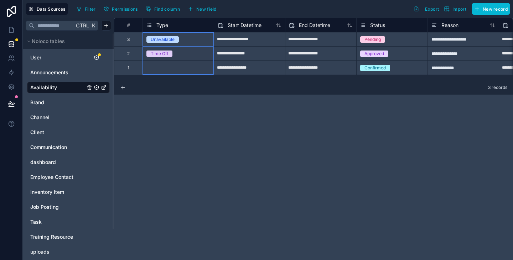
click at [161, 25] on span "Type" at bounding box center [162, 25] width 12 height 7
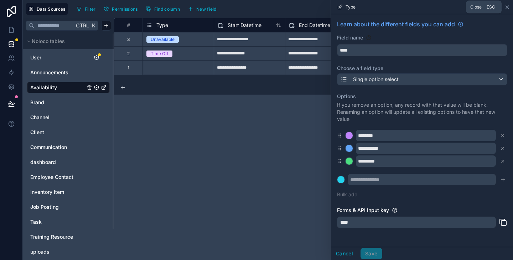
click at [507, 6] on icon at bounding box center [507, 7] width 3 height 3
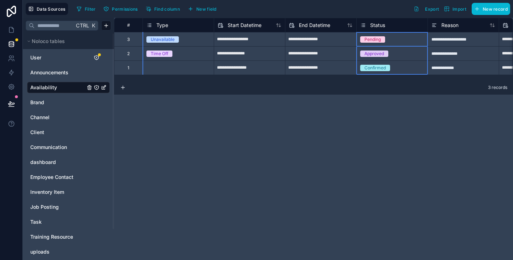
click at [379, 25] on span "Status" at bounding box center [377, 25] width 15 height 7
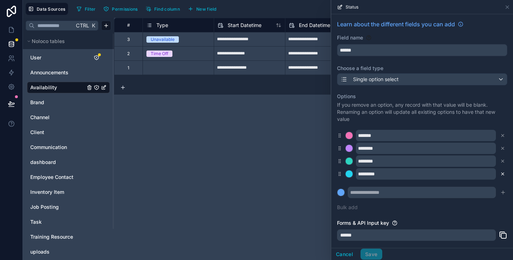
click at [501, 174] on icon at bounding box center [502, 174] width 2 height 2
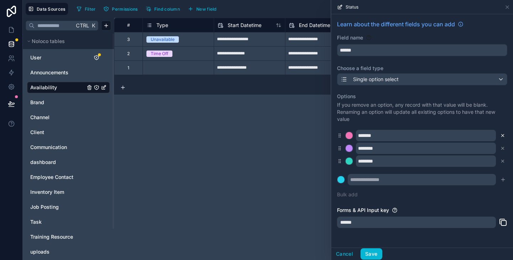
click at [500, 134] on icon at bounding box center [502, 135] width 5 height 5
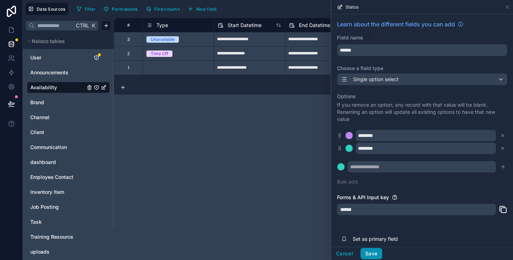
click at [373, 256] on button "Save" at bounding box center [370, 253] width 21 height 11
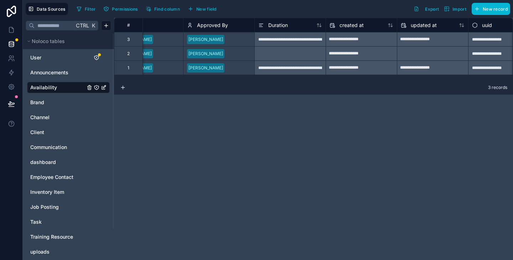
scroll to position [0, 556]
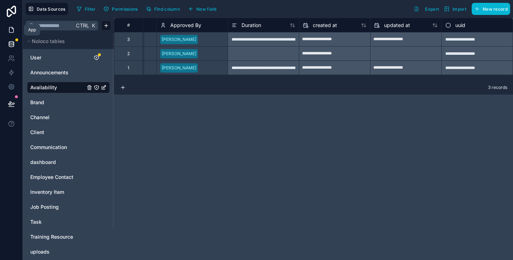
click at [14, 30] on icon at bounding box center [11, 29] width 4 height 5
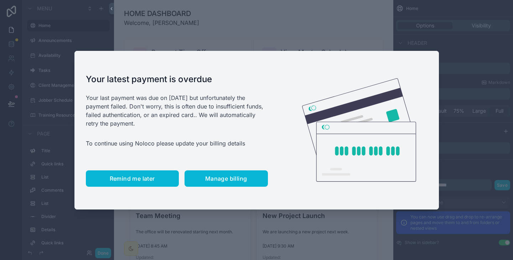
click at [135, 174] on button "Remind me later" at bounding box center [132, 179] width 93 height 16
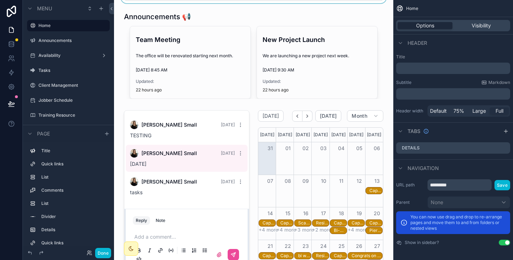
scroll to position [177, 0]
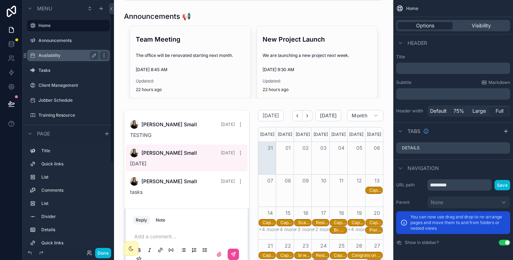
click at [61, 55] on label "Availability" at bounding box center [66, 56] width 57 height 6
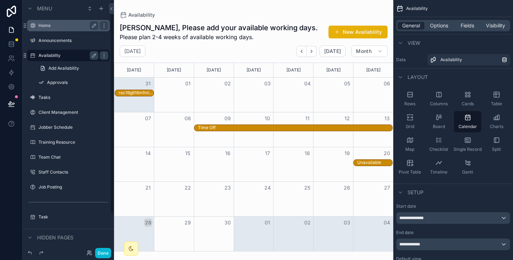
click at [55, 25] on label "Home" at bounding box center [66, 26] width 57 height 6
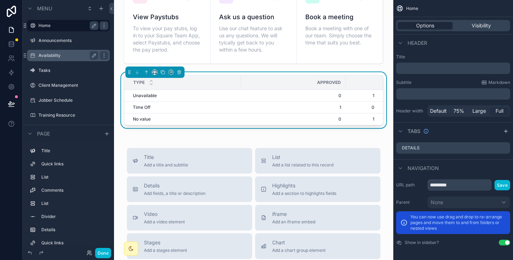
scroll to position [651, 0]
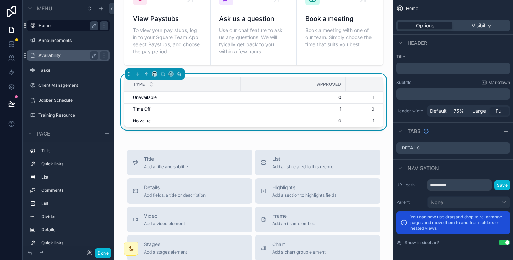
click at [290, 85] on div "Approved" at bounding box center [293, 84] width 104 height 11
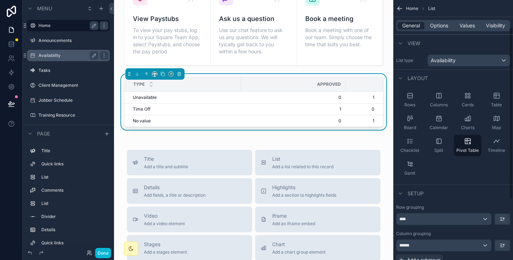
scroll to position [43, 0]
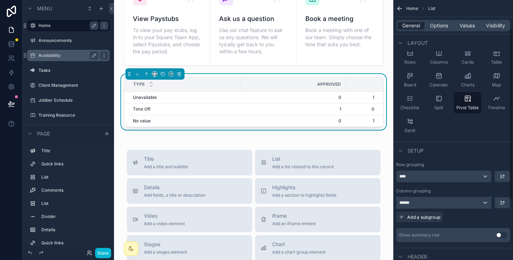
click at [431, 198] on div "******" at bounding box center [443, 202] width 95 height 11
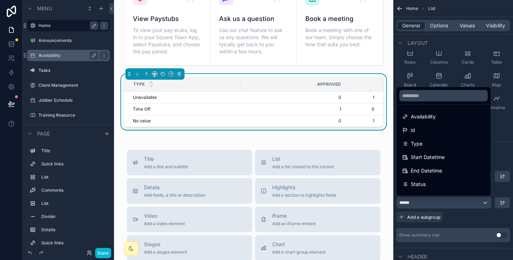
click at [434, 219] on div "scrollable content" at bounding box center [256, 130] width 513 height 260
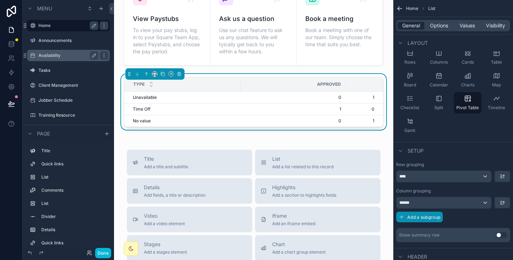
click at [434, 219] on span "Add a subgroup" at bounding box center [423, 217] width 33 height 5
click at [430, 218] on span "Choose a field" at bounding box center [415, 218] width 33 height 6
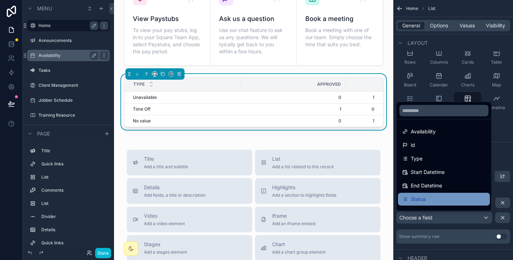
click at [429, 200] on div "Status" at bounding box center [443, 199] width 83 height 9
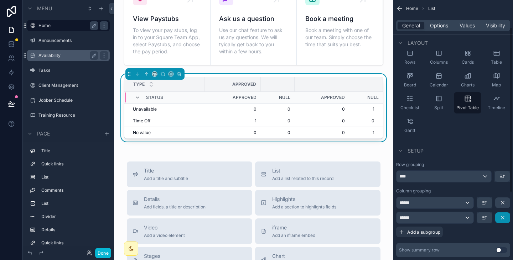
click at [505, 220] on icon "scrollable content" at bounding box center [503, 218] width 6 height 6
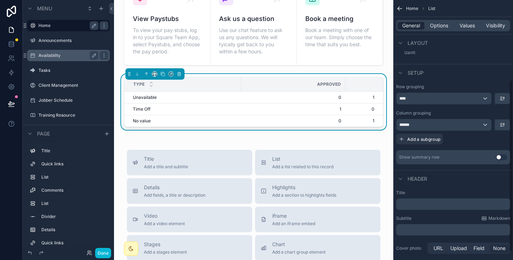
scroll to position [124, 0]
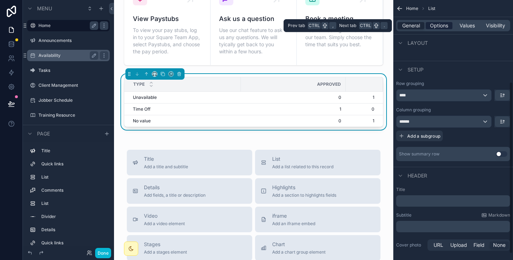
click at [440, 24] on span "Options" at bounding box center [439, 25] width 18 height 7
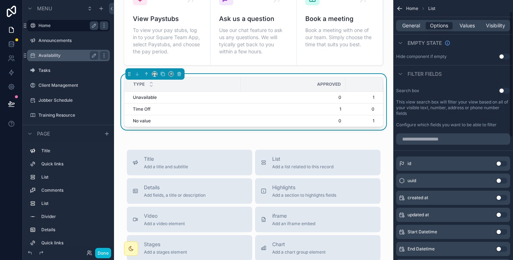
scroll to position [0, 0]
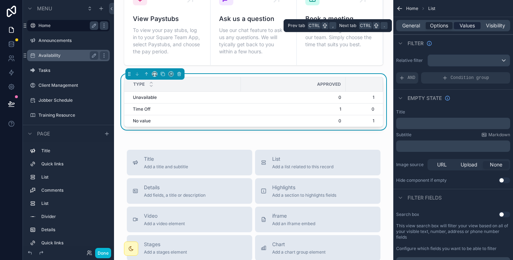
click at [461, 22] on span "Values" at bounding box center [466, 25] width 15 height 7
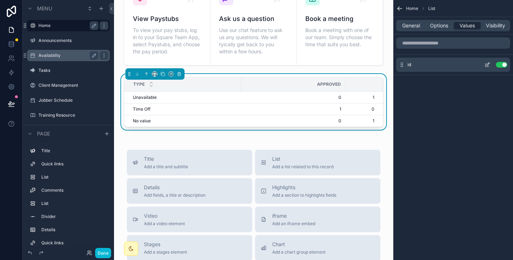
click at [486, 65] on icon "scrollable content" at bounding box center [487, 65] width 6 height 6
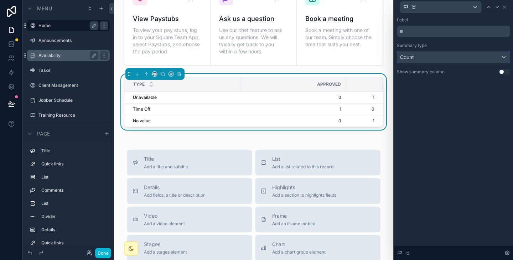
click at [457, 59] on div "Count" at bounding box center [453, 57] width 113 height 11
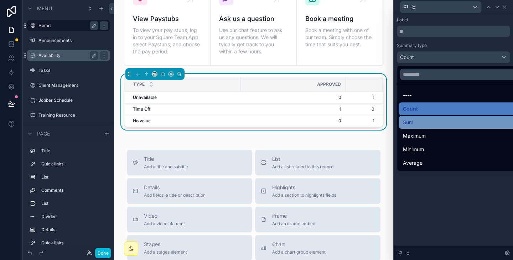
click at [438, 121] on div "Sum" at bounding box center [462, 122] width 118 height 9
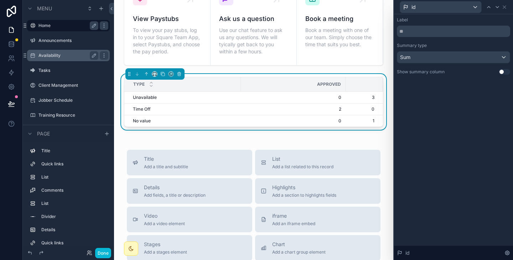
click at [503, 69] on button "Use setting" at bounding box center [503, 72] width 11 height 6
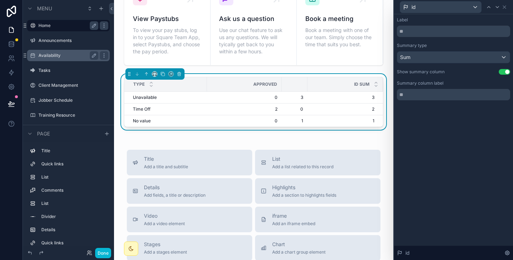
click at [506, 73] on button "Use setting" at bounding box center [503, 72] width 11 height 6
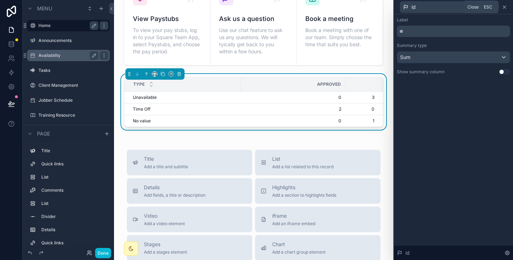
click at [505, 7] on icon at bounding box center [504, 7] width 6 height 6
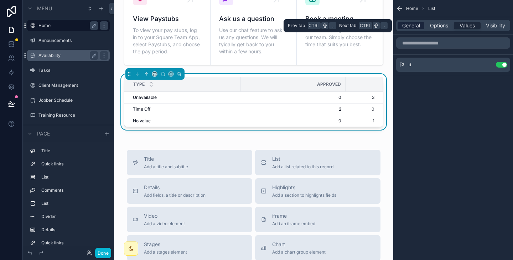
click at [415, 25] on span "General" at bounding box center [411, 25] width 18 height 7
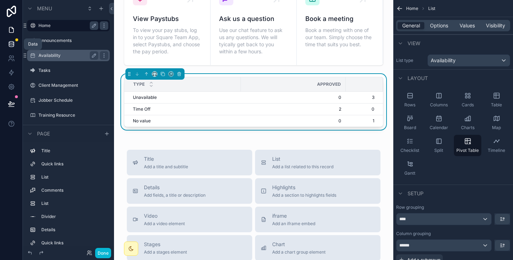
click at [15, 42] on link at bounding box center [11, 44] width 22 height 14
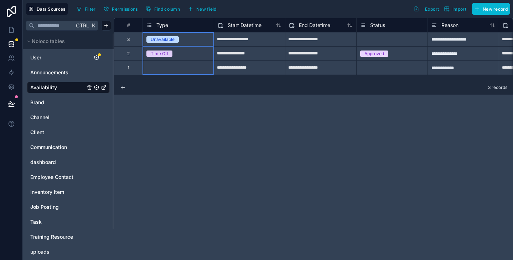
click at [157, 25] on span "Type" at bounding box center [162, 25] width 12 height 7
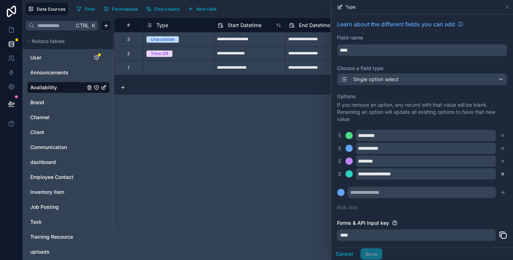
click at [500, 173] on icon at bounding box center [502, 174] width 5 height 5
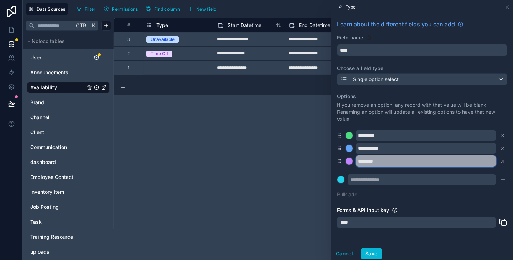
click at [365, 160] on input "********" at bounding box center [426, 161] width 140 height 11
type input "**********"
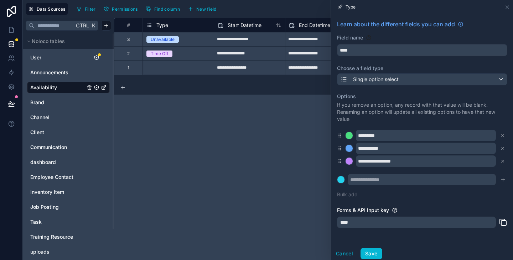
click at [470, 198] on div "**********" at bounding box center [422, 146] width 170 height 114
click at [374, 254] on button "Save" at bounding box center [370, 253] width 21 height 11
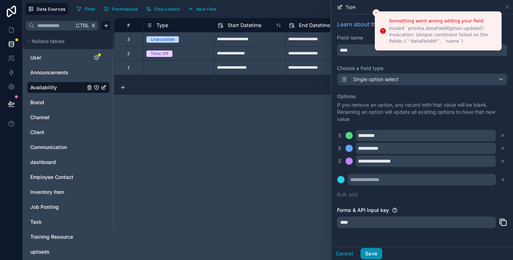
click at [370, 251] on button "Save" at bounding box center [370, 253] width 21 height 11
click at [350, 7] on span "Type" at bounding box center [350, 7] width 10 height 6
click at [508, 6] on icon at bounding box center [507, 7] width 3 height 3
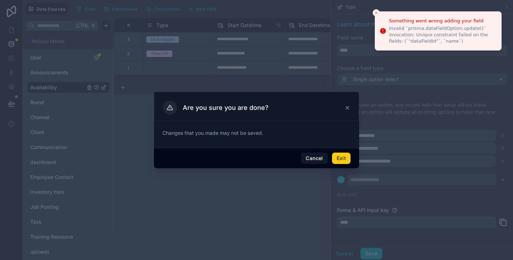
click at [345, 157] on button "Exit" at bounding box center [341, 158] width 19 height 11
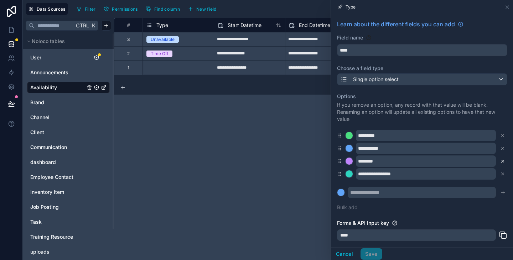
click at [500, 161] on icon at bounding box center [502, 161] width 5 height 5
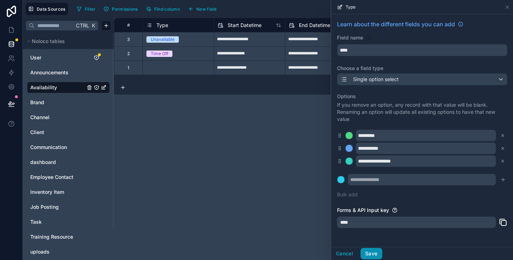
click at [375, 252] on button "Save" at bounding box center [370, 253] width 21 height 11
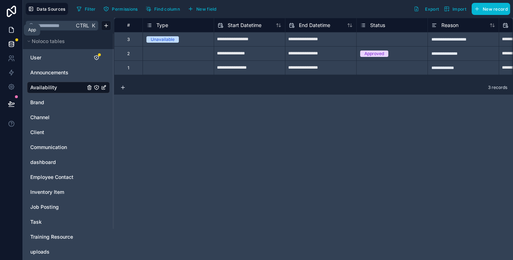
click at [12, 27] on icon at bounding box center [11, 29] width 7 height 7
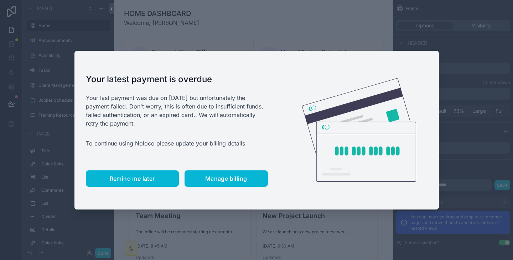
click at [127, 182] on span "Remind me later" at bounding box center [132, 178] width 45 height 7
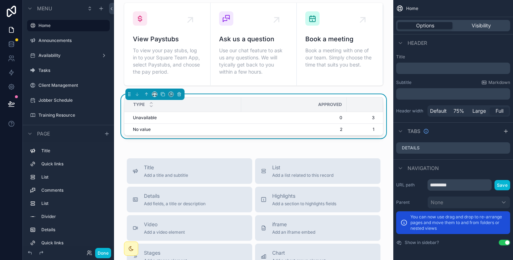
scroll to position [631, 0]
click at [304, 107] on div "Approved" at bounding box center [293, 104] width 105 height 11
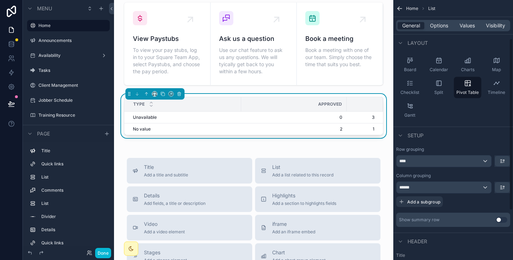
scroll to position [58, 0]
click at [437, 162] on div "****" at bounding box center [443, 160] width 95 height 11
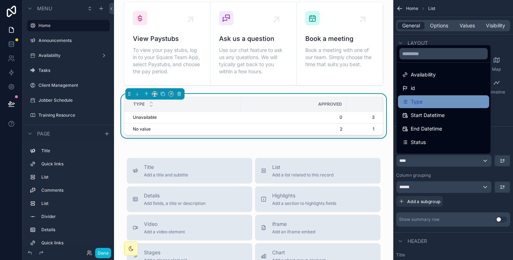
click at [424, 102] on div "Type" at bounding box center [443, 102] width 83 height 9
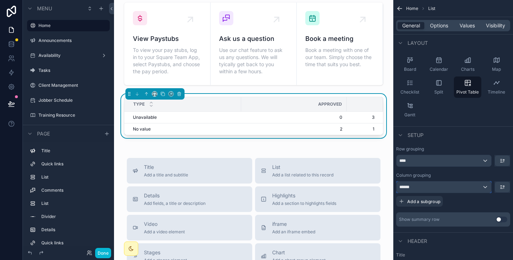
click at [432, 187] on div "******" at bounding box center [443, 187] width 95 height 11
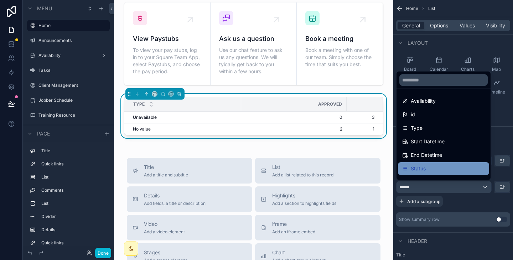
click at [431, 171] on div "Status" at bounding box center [443, 169] width 83 height 9
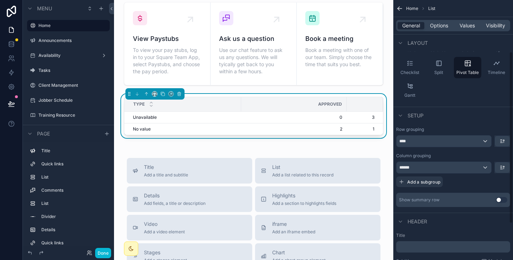
scroll to position [78, 0]
click at [432, 183] on span "Add a subgroup" at bounding box center [423, 181] width 33 height 5
click at [432, 183] on span "Choose a field" at bounding box center [415, 182] width 33 height 6
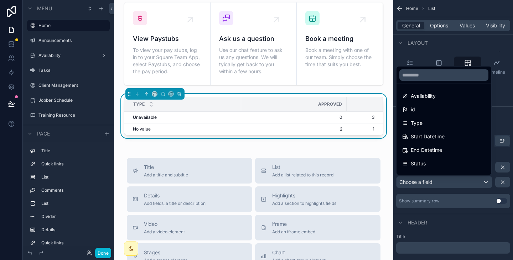
click at [432, 183] on div "scrollable content" at bounding box center [256, 130] width 513 height 260
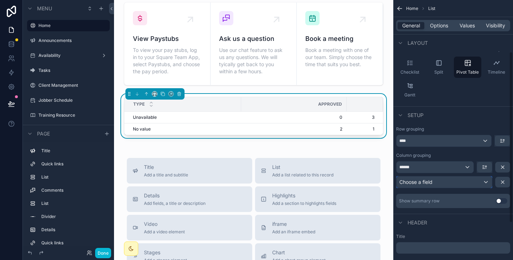
click at [432, 183] on span "Choose a field" at bounding box center [415, 182] width 33 height 6
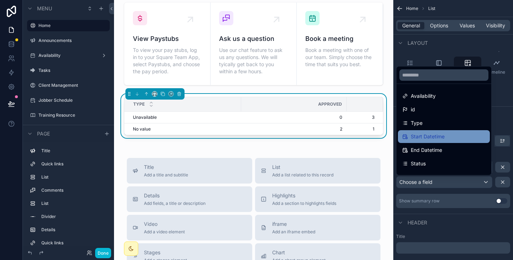
click at [433, 140] on span "Start Datetime" at bounding box center [428, 136] width 34 height 9
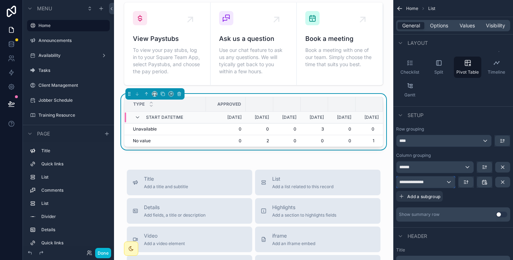
click at [426, 182] on span "**********" at bounding box center [413, 182] width 29 height 6
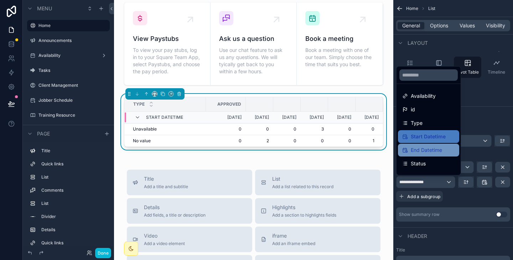
click at [440, 149] on span "End Datetime" at bounding box center [426, 150] width 31 height 9
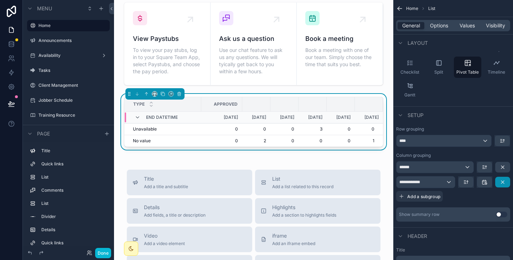
click at [501, 180] on icon "scrollable content" at bounding box center [503, 182] width 6 height 6
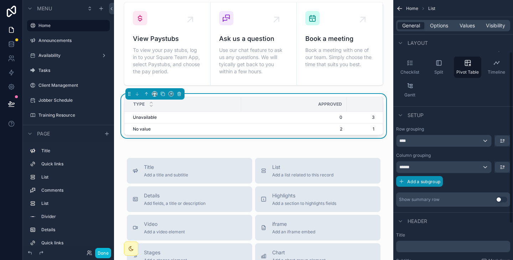
click at [426, 181] on span "Add a subgroup" at bounding box center [423, 181] width 33 height 5
click at [433, 182] on div "Choose a field" at bounding box center [443, 182] width 95 height 11
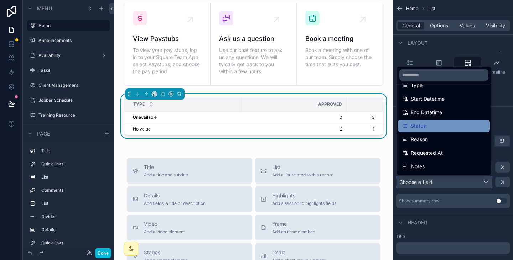
scroll to position [37, 0]
click at [429, 105] on div "Start Datetime" at bounding box center [444, 99] width 92 height 13
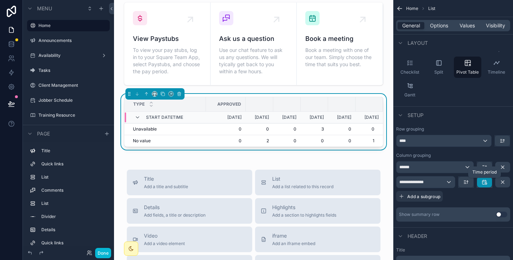
click at [481, 184] on icon "scrollable content" at bounding box center [484, 182] width 6 height 6
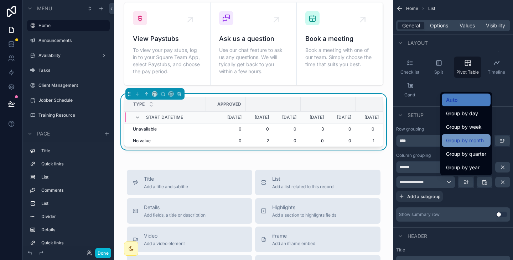
click at [470, 140] on span "Group by month" at bounding box center [465, 140] width 38 height 9
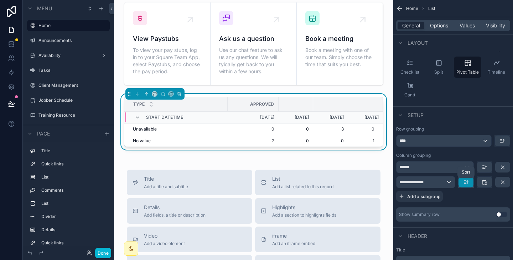
click at [465, 183] on icon "scrollable content" at bounding box center [466, 182] width 6 height 6
click at [471, 209] on span "Newest -> Oldest" at bounding box center [484, 212] width 41 height 9
click at [471, 117] on div "Setup" at bounding box center [453, 114] width 120 height 17
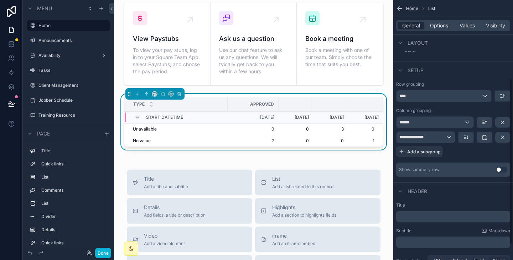
scroll to position [0, 0]
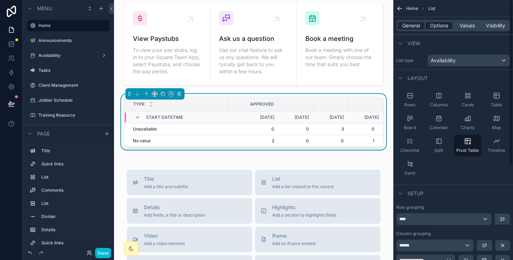
click at [439, 27] on span "Options" at bounding box center [439, 25] width 18 height 7
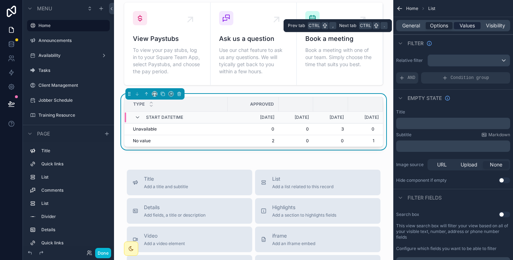
click at [466, 22] on span "Values" at bounding box center [466, 25] width 15 height 7
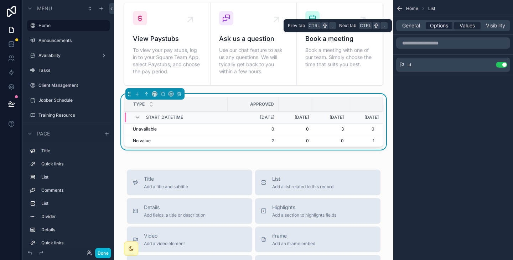
click at [440, 29] on span "Options" at bounding box center [439, 25] width 18 height 7
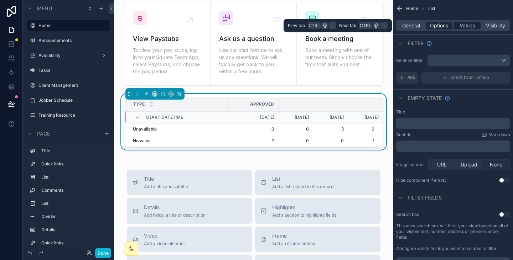
click at [467, 25] on span "Values" at bounding box center [466, 25] width 15 height 7
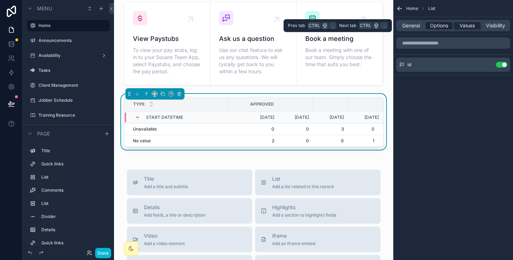
click at [436, 24] on span "Options" at bounding box center [439, 25] width 18 height 7
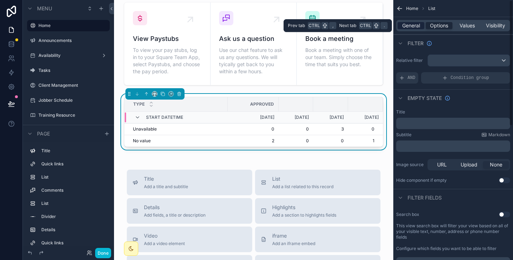
click at [410, 24] on span "General" at bounding box center [411, 25] width 18 height 7
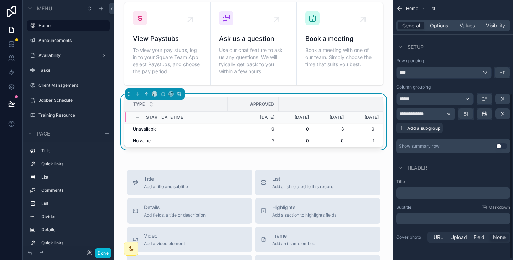
scroll to position [148, 0]
click at [14, 33] on icon at bounding box center [11, 29] width 7 height 7
click at [12, 30] on icon at bounding box center [11, 29] width 7 height 7
click at [445, 72] on div "****" at bounding box center [443, 71] width 95 height 11
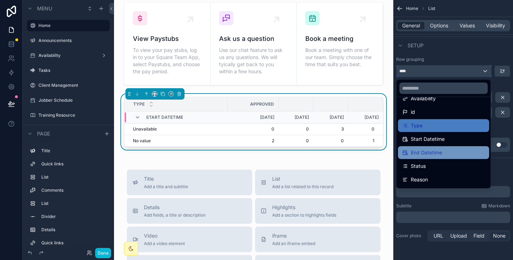
scroll to position [11, 0]
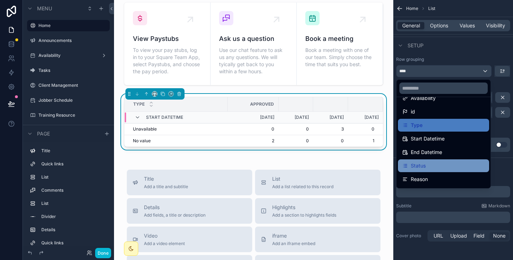
click at [430, 166] on div "Status" at bounding box center [443, 166] width 83 height 9
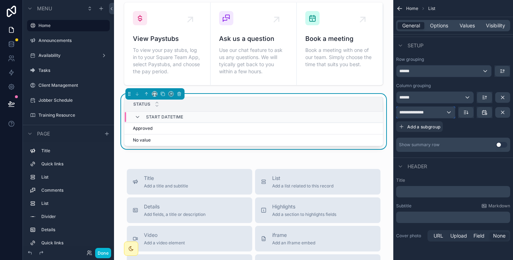
click at [429, 112] on div "**********" at bounding box center [425, 112] width 58 height 11
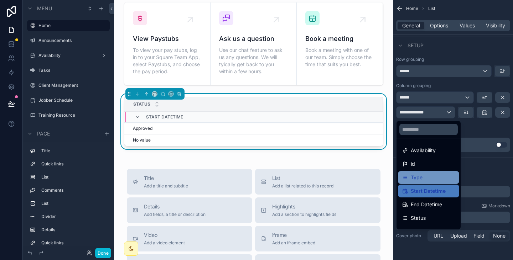
click at [427, 180] on div "Type" at bounding box center [428, 177] width 53 height 9
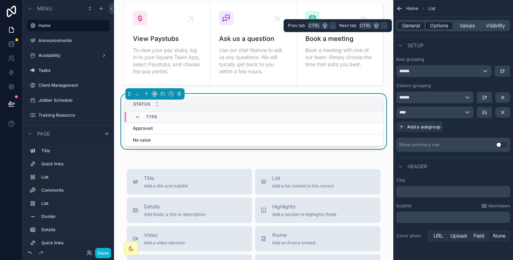
click at [443, 24] on span "Options" at bounding box center [439, 25] width 18 height 7
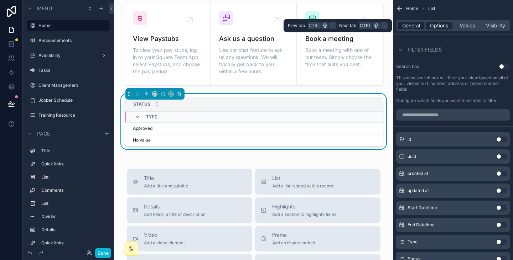
click at [412, 24] on span "General" at bounding box center [411, 25] width 18 height 7
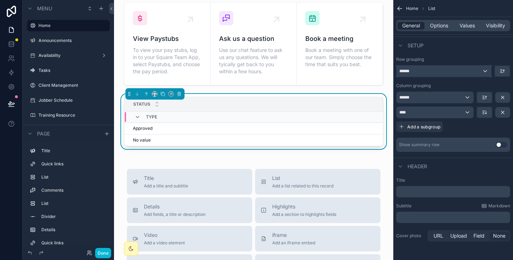
click at [430, 69] on div "******" at bounding box center [443, 71] width 95 height 11
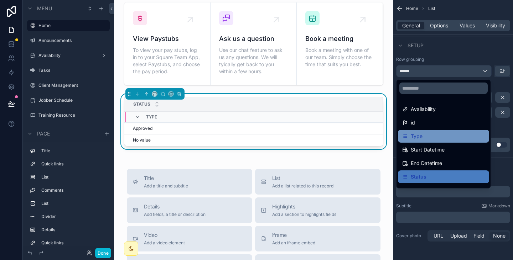
click at [424, 136] on div "Type" at bounding box center [443, 136] width 83 height 9
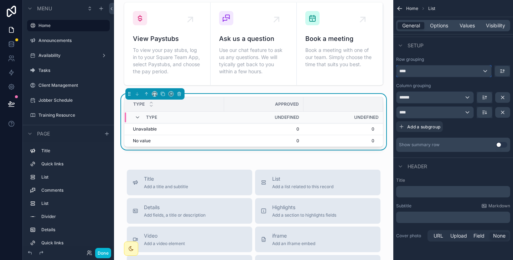
click at [418, 72] on div "****" at bounding box center [443, 71] width 95 height 11
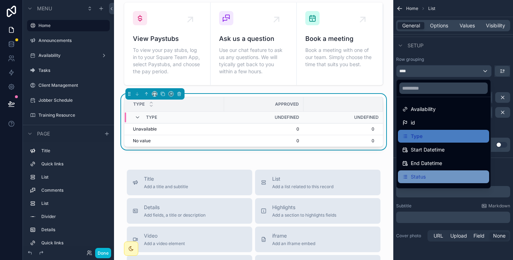
click at [418, 177] on span "Status" at bounding box center [418, 177] width 15 height 9
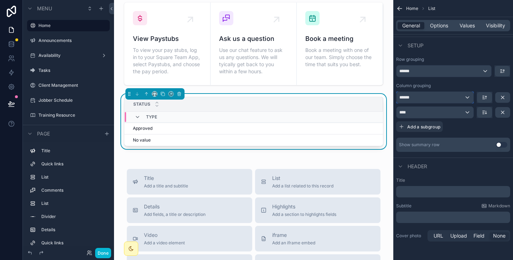
click at [426, 95] on div "******" at bounding box center [434, 97] width 77 height 11
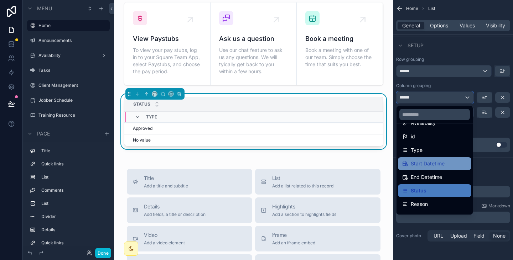
scroll to position [11, 0]
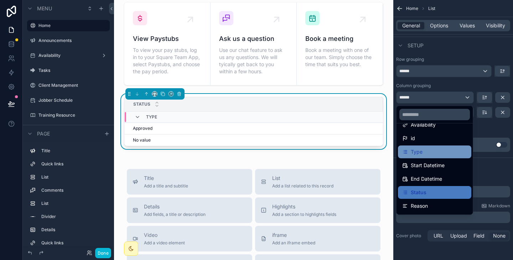
click at [422, 153] on span "Type" at bounding box center [417, 152] width 12 height 9
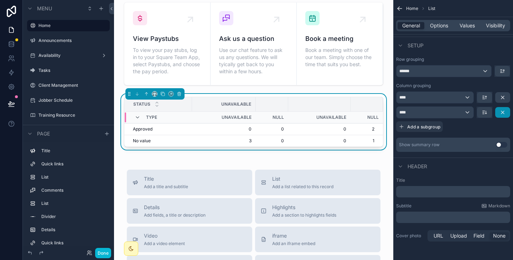
click at [502, 112] on icon "scrollable content" at bounding box center [503, 113] width 6 height 6
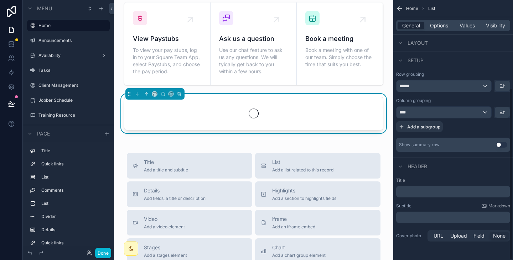
scroll to position [133, 0]
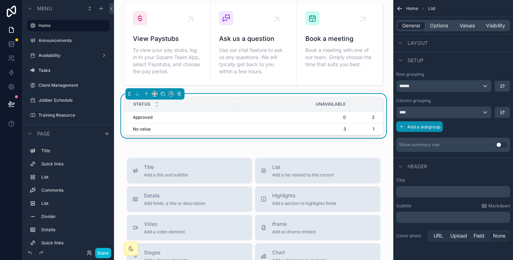
click at [424, 126] on span "Add a subgroup" at bounding box center [423, 126] width 33 height 5
click at [426, 125] on span "Choose a field" at bounding box center [415, 127] width 33 height 6
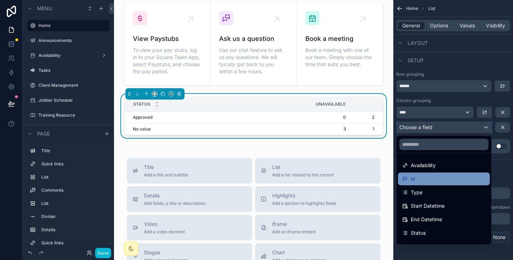
scroll to position [18, 0]
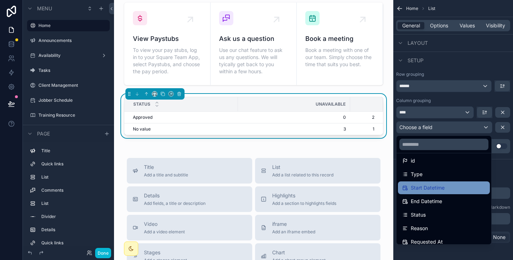
click at [421, 185] on span "Start Datetime" at bounding box center [428, 188] width 34 height 9
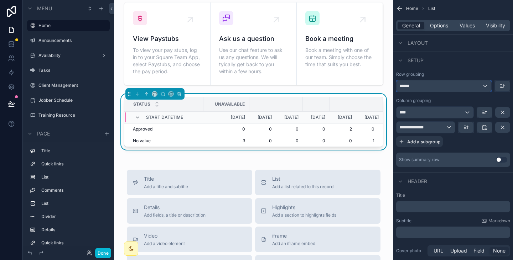
click at [430, 87] on div "******" at bounding box center [443, 85] width 95 height 11
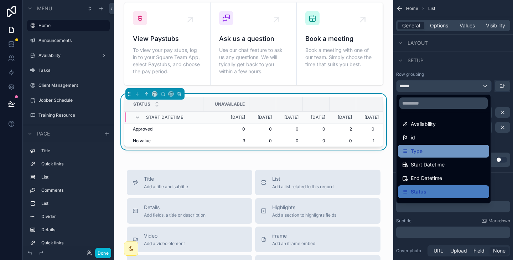
click at [423, 155] on div "Type" at bounding box center [443, 151] width 83 height 9
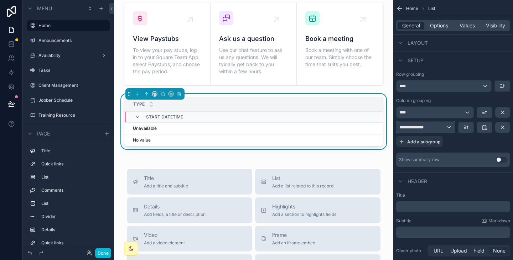
click at [429, 127] on div "**********" at bounding box center [425, 127] width 58 height 11
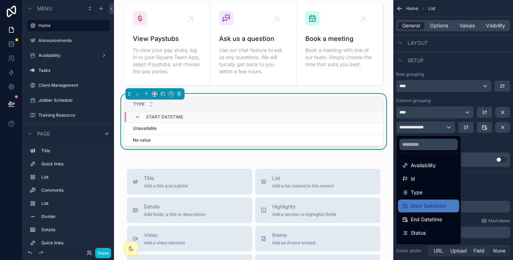
click at [425, 82] on div "scrollable content" at bounding box center [256, 130] width 513 height 260
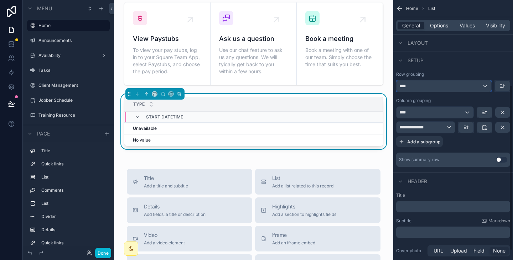
click at [425, 82] on div "****" at bounding box center [443, 85] width 95 height 11
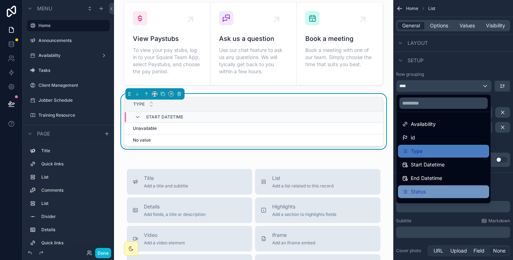
click at [417, 191] on span "Status" at bounding box center [418, 192] width 15 height 9
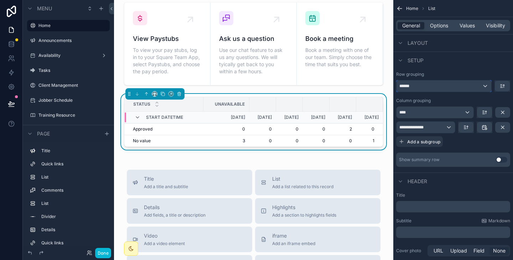
click at [437, 86] on div "******" at bounding box center [443, 85] width 95 height 11
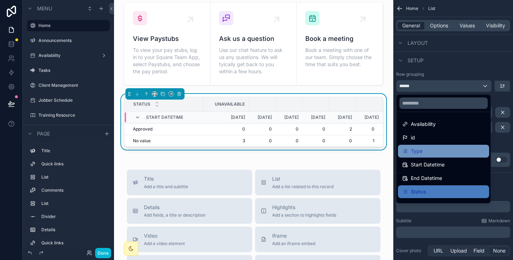
click at [427, 147] on div "Type" at bounding box center [443, 151] width 91 height 13
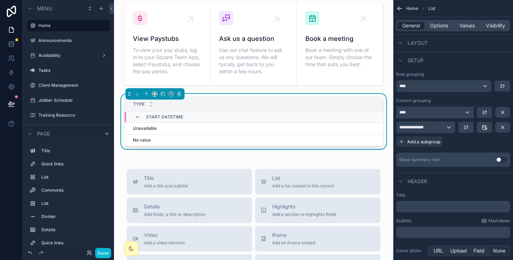
click at [421, 114] on div "****" at bounding box center [434, 112] width 77 height 11
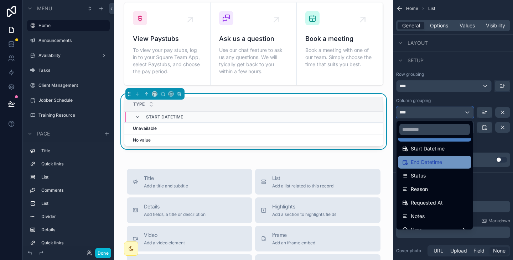
scroll to position [39, 0]
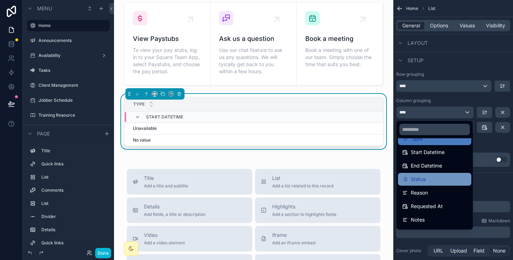
click at [419, 179] on span "Status" at bounding box center [418, 179] width 15 height 9
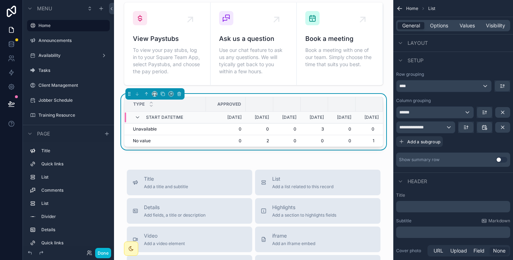
click at [135, 118] on icon "scrollable content" at bounding box center [138, 118] width 6 height 6
click at [423, 113] on div "******" at bounding box center [434, 112] width 77 height 11
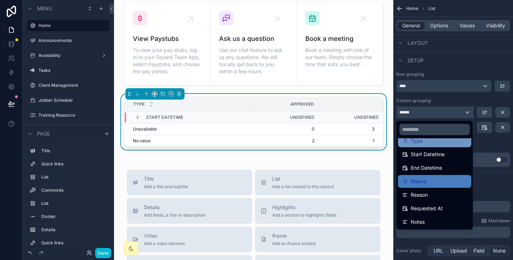
scroll to position [38, 0]
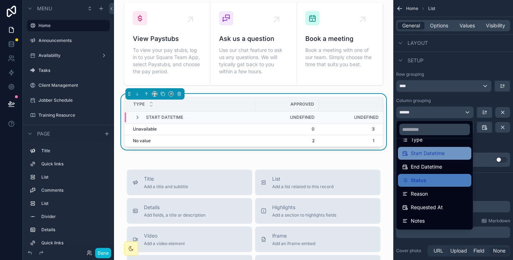
click at [422, 151] on span "Start Datetime" at bounding box center [428, 153] width 34 height 9
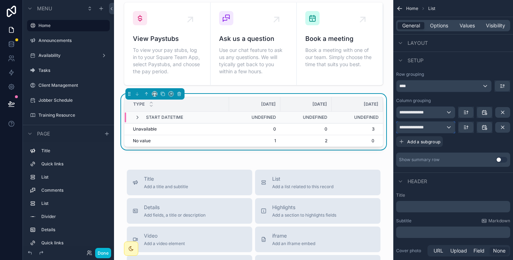
click at [423, 129] on span "**********" at bounding box center [413, 128] width 29 height 6
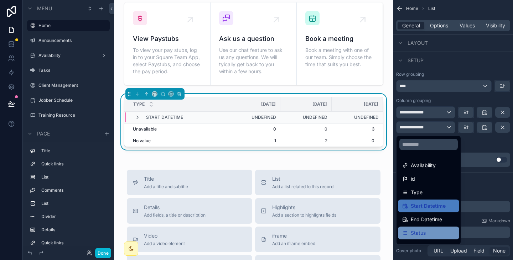
click at [423, 229] on span "Status" at bounding box center [418, 233] width 15 height 9
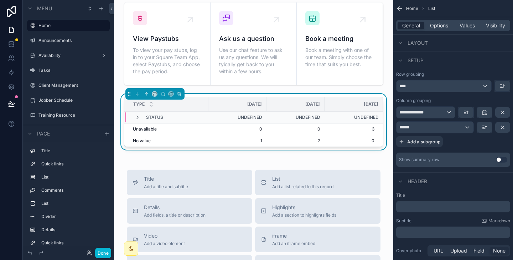
click at [135, 117] on icon "scrollable content" at bounding box center [138, 118] width 6 height 6
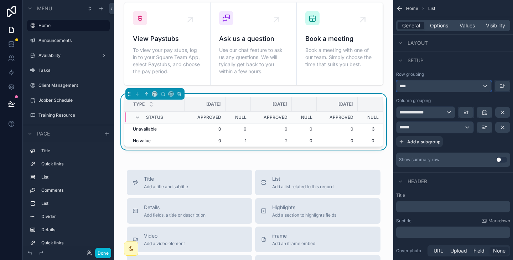
click at [432, 85] on div "****" at bounding box center [443, 85] width 95 height 11
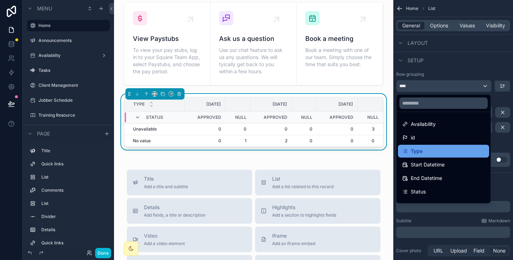
click at [423, 155] on div "Type" at bounding box center [443, 151] width 83 height 9
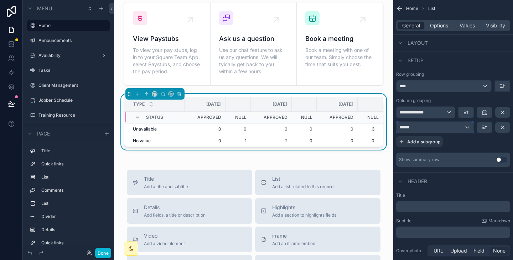
click at [460, 127] on div "******" at bounding box center [434, 127] width 77 height 11
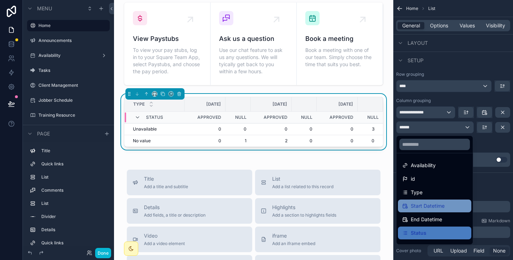
click at [428, 205] on span "Start Datetime" at bounding box center [428, 206] width 34 height 9
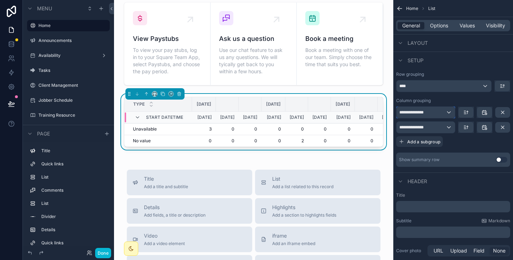
click at [443, 113] on div "**********" at bounding box center [425, 112] width 58 height 11
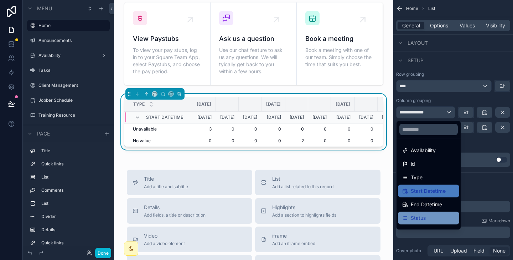
click at [423, 217] on span "Status" at bounding box center [418, 218] width 15 height 9
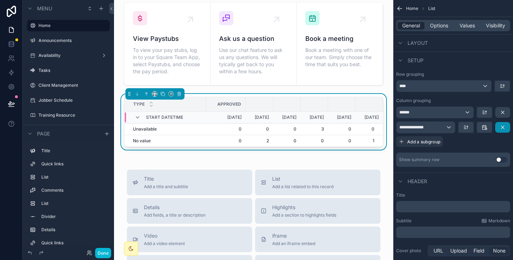
click at [505, 125] on button "scrollable content" at bounding box center [502, 127] width 15 height 11
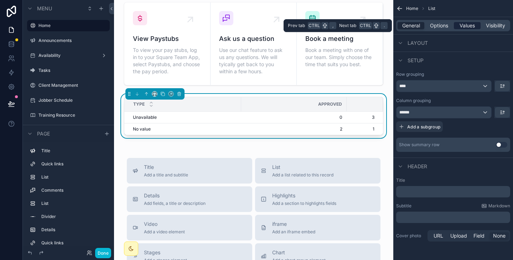
click at [463, 23] on span "Values" at bounding box center [466, 25] width 15 height 7
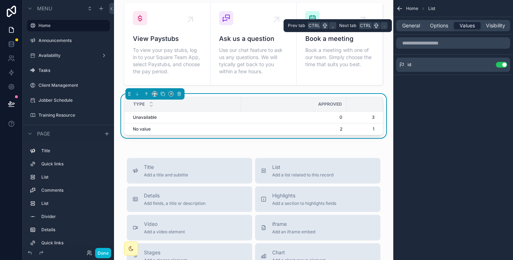
scroll to position [0, 0]
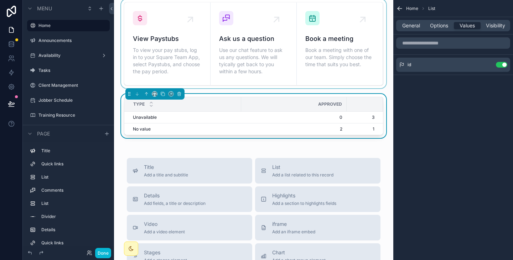
click at [381, 88] on div "scrollable content" at bounding box center [254, 43] width 268 height 89
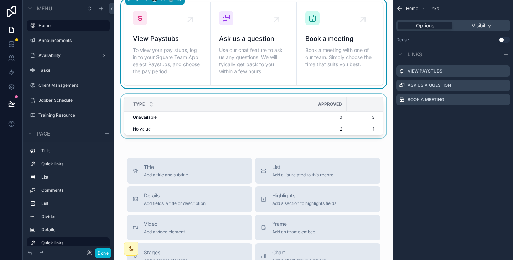
click at [339, 104] on div "Approved" at bounding box center [293, 104] width 105 height 11
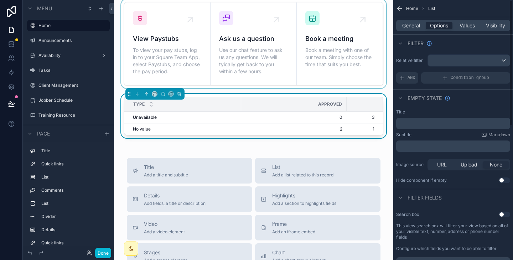
click at [357, 49] on div "scrollable content" at bounding box center [254, 43] width 268 height 89
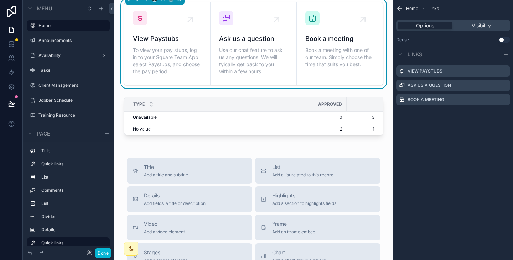
click at [503, 38] on button "Use setting" at bounding box center [503, 40] width 11 height 6
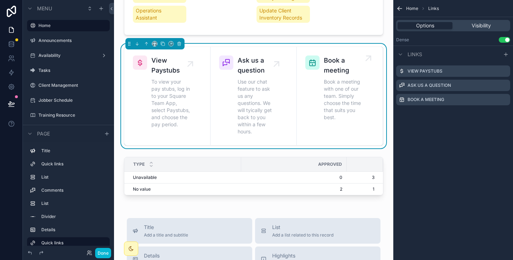
scroll to position [584, 0]
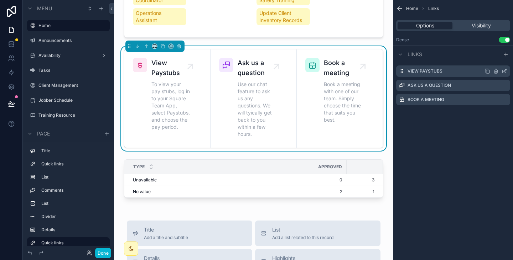
click at [504, 71] on icon "scrollable content" at bounding box center [504, 70] width 3 height 3
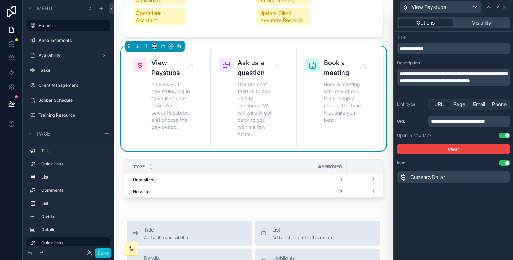
click at [400, 75] on span "**********" at bounding box center [453, 77] width 107 height 12
click at [464, 60] on div "**********" at bounding box center [453, 109] width 119 height 154
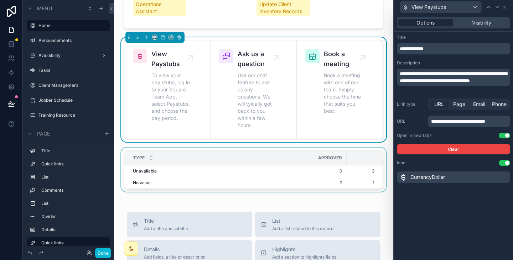
scroll to position [594, 0]
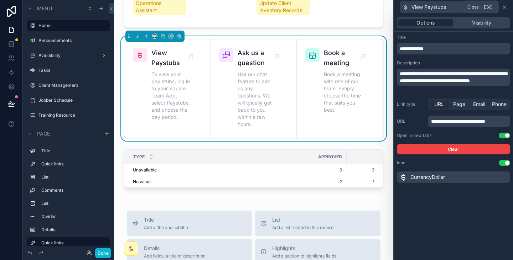
click at [506, 7] on icon at bounding box center [504, 7] width 6 height 6
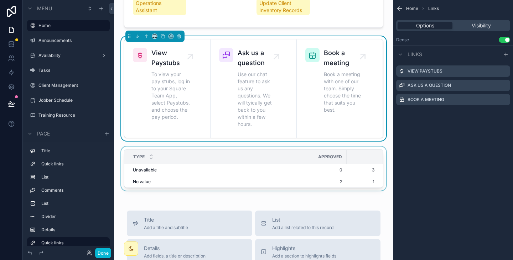
click at [291, 160] on div "Approved" at bounding box center [293, 156] width 105 height 11
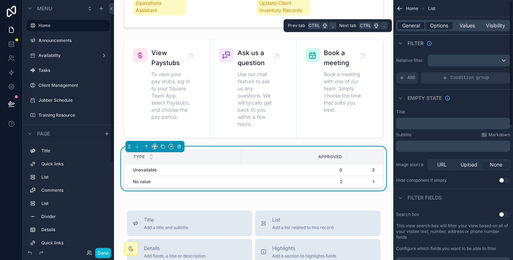
click at [402, 24] on span "General" at bounding box center [411, 25] width 18 height 7
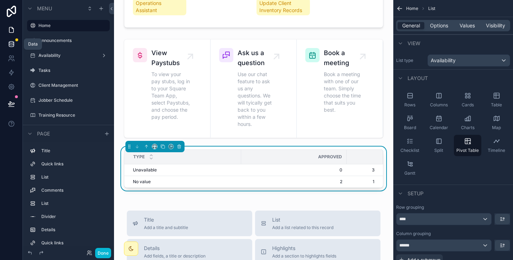
click at [7, 41] on link at bounding box center [11, 44] width 22 height 14
